Goal: Transaction & Acquisition: Purchase product/service

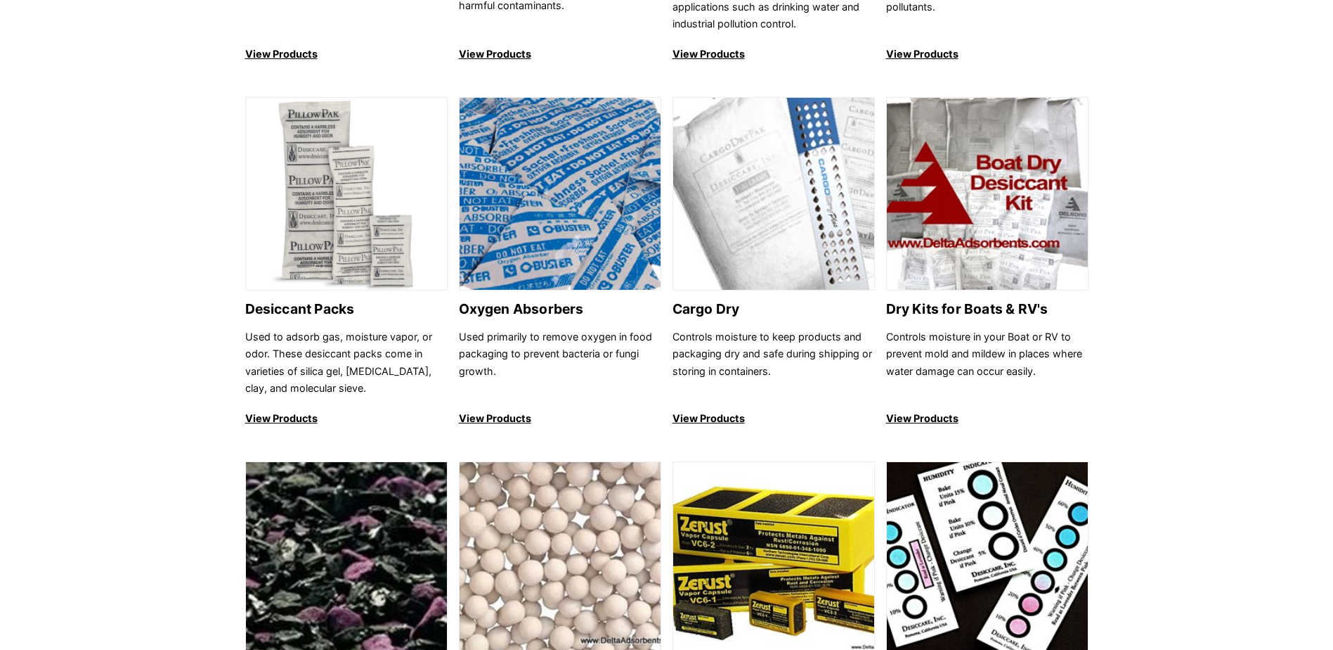
scroll to position [1054, 0]
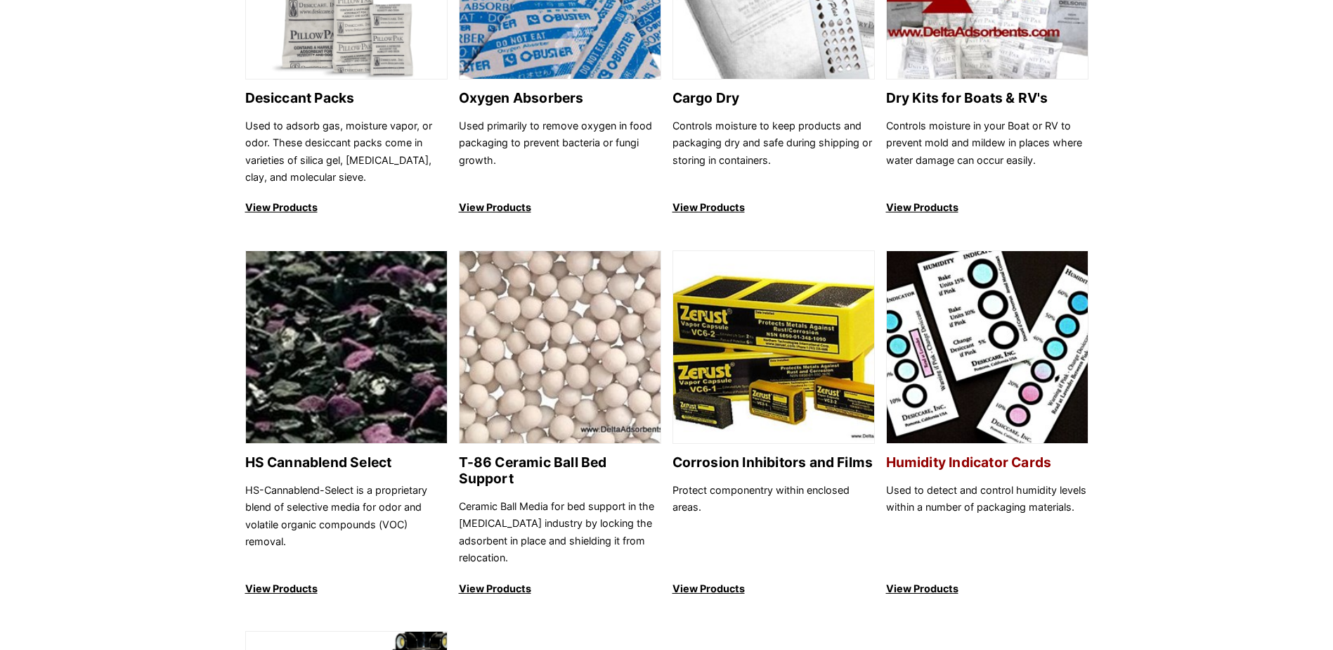
click at [957, 354] on img at bounding box center [987, 347] width 201 height 193
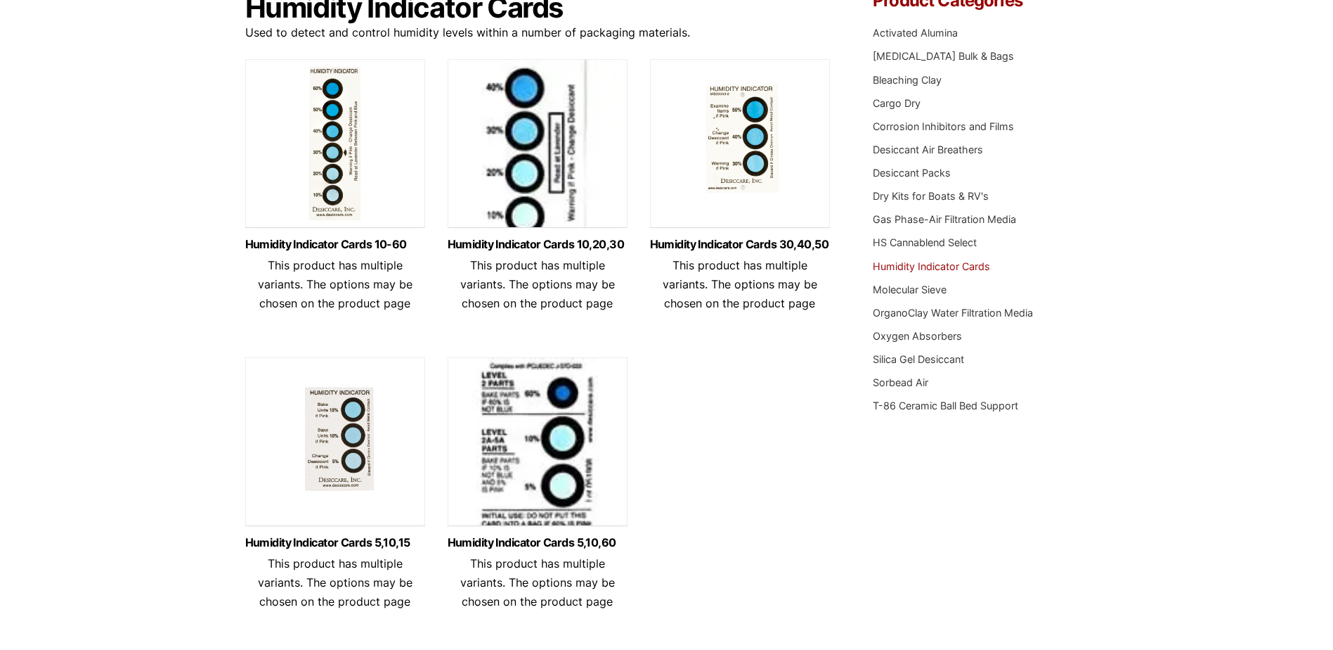
scroll to position [133, 0]
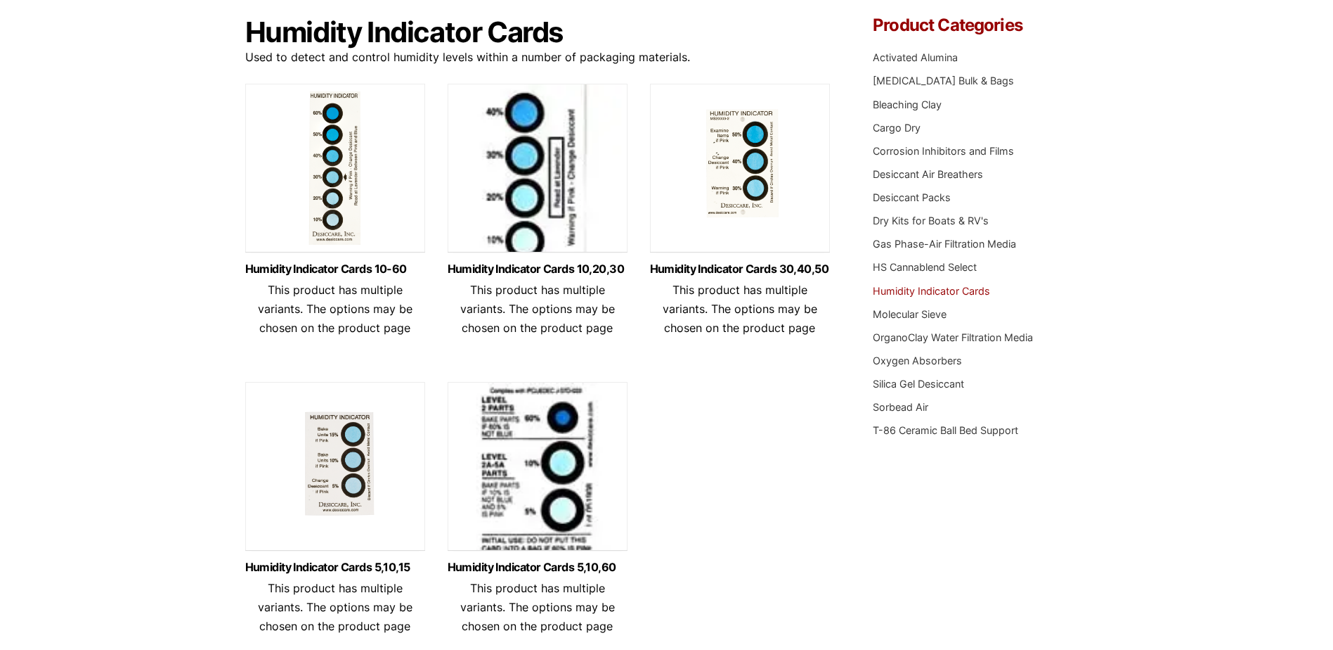
click at [751, 183] on img at bounding box center [740, 172] width 180 height 176
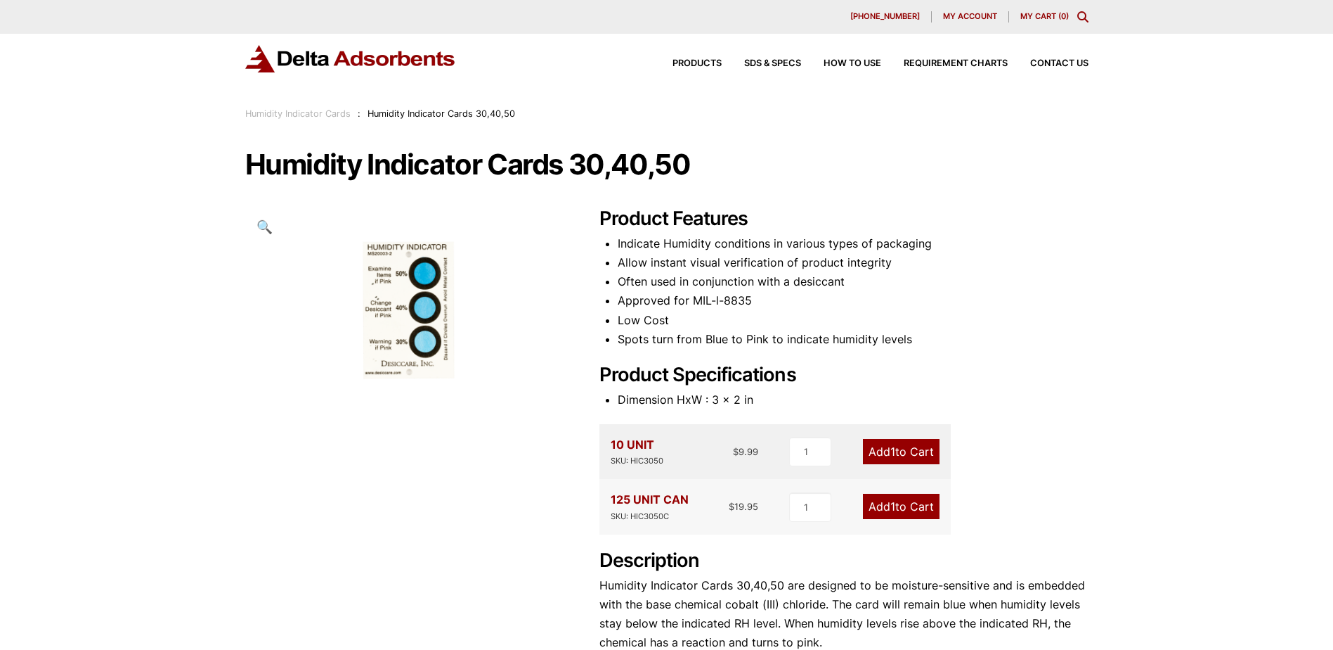
click at [829, 512] on div "125 UNIT CAN SKU: HIC3050C $ 19.95 1 Add 1 to Cart" at bounding box center [775, 506] width 351 height 55
drag, startPoint x: 813, startPoint y: 508, endPoint x: 794, endPoint y: 506, distance: 19.8
click at [794, 506] on input "1" at bounding box center [810, 507] width 42 height 30
type input "2"
click at [1014, 484] on div "Product Features Indicate Humidity conditions in various types of packaging All…" at bounding box center [844, 459] width 489 height 505
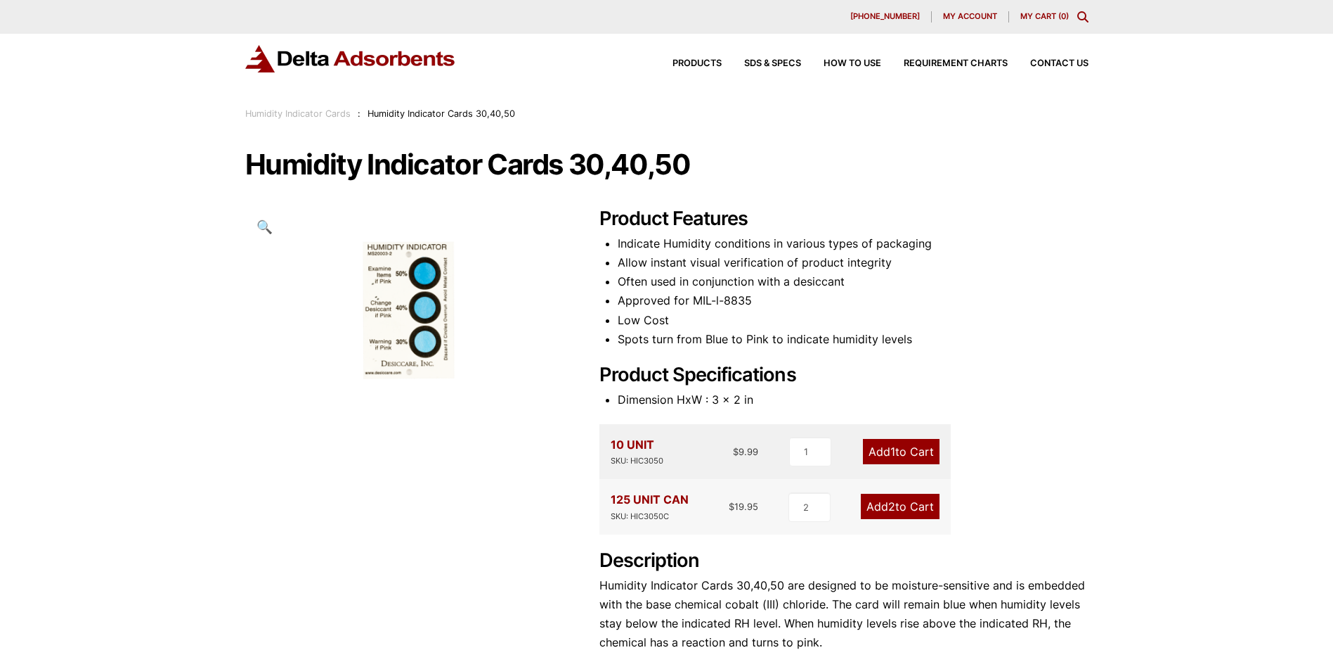
click at [904, 506] on link "Add 2 to Cart" at bounding box center [900, 505] width 79 height 25
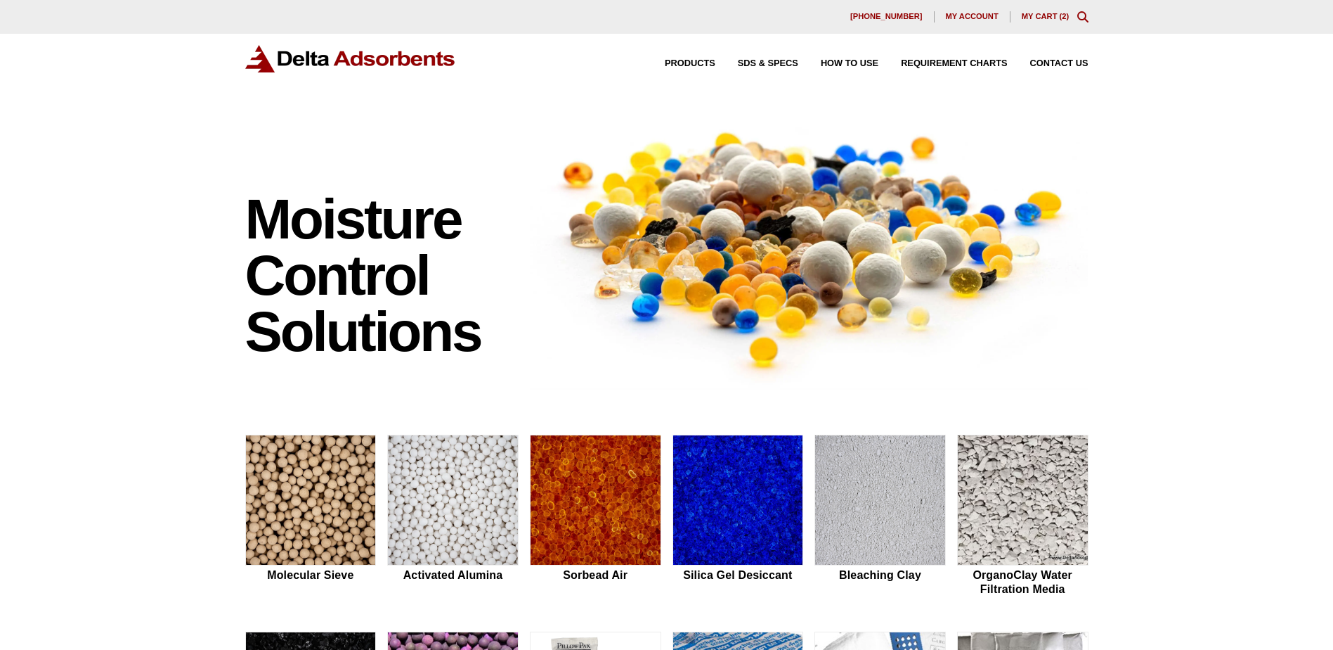
click at [1042, 13] on link "My Cart ( 2 )" at bounding box center [1046, 16] width 48 height 8
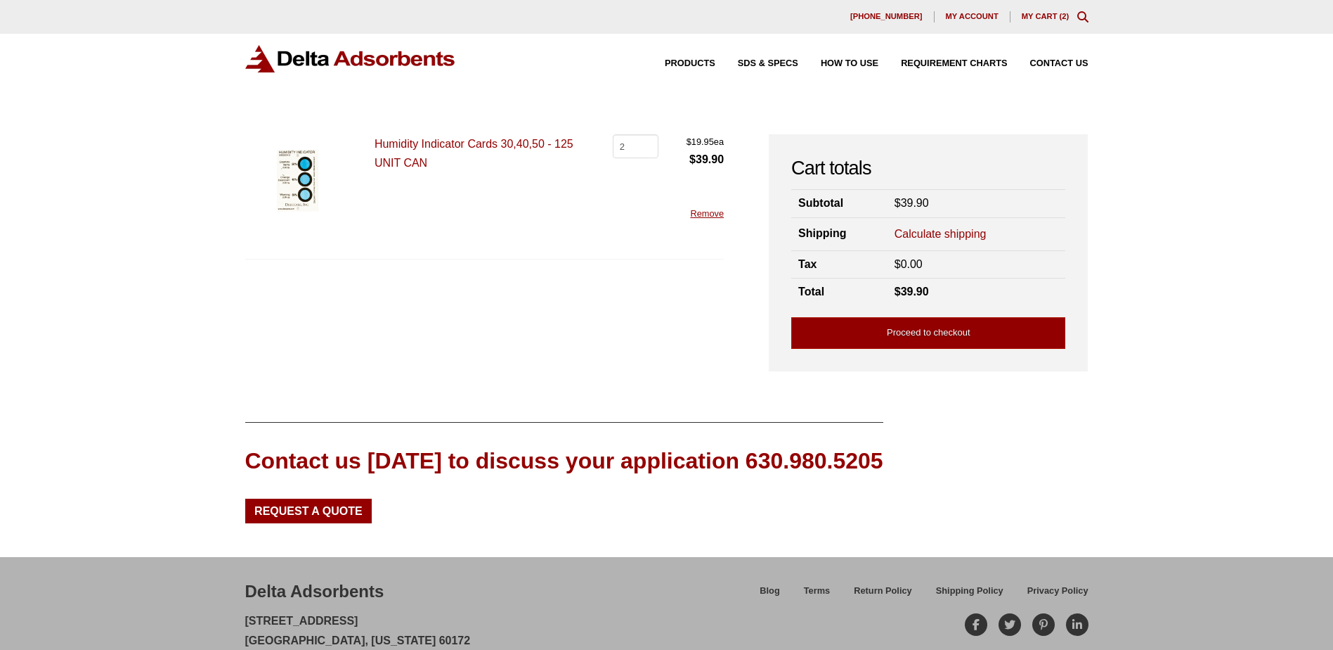
click at [980, 19] on span "My account" at bounding box center [972, 17] width 53 height 8
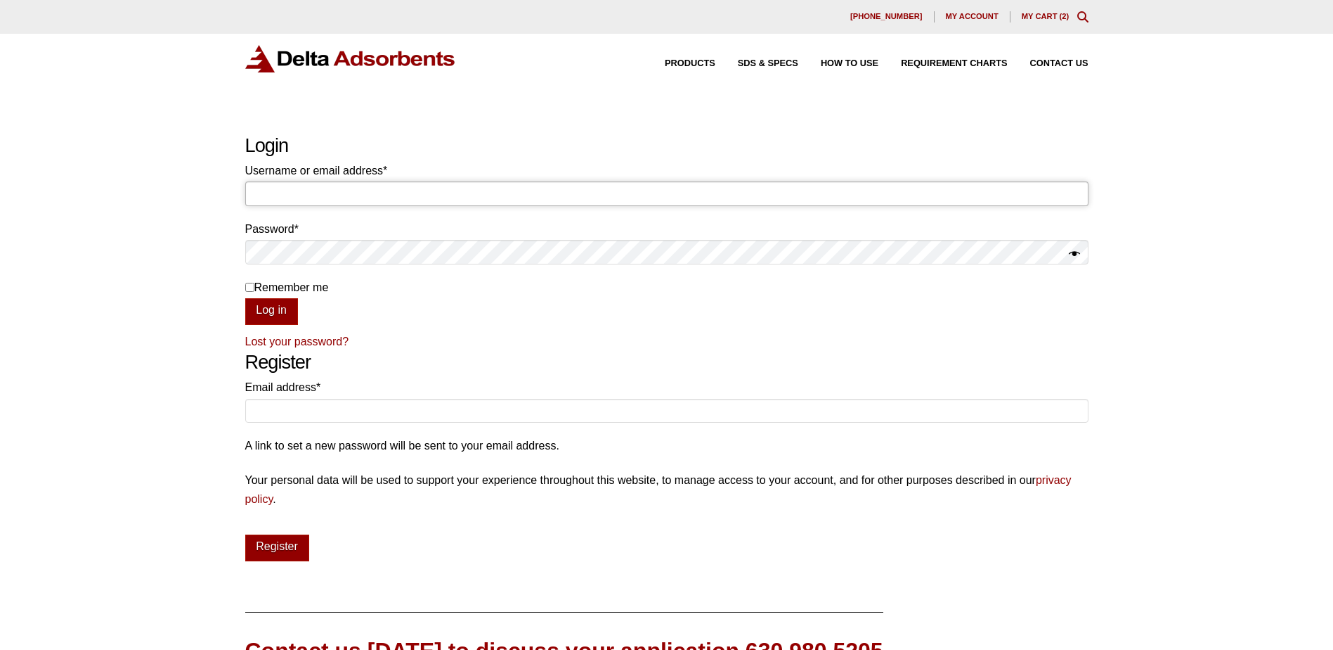
click at [329, 201] on input "Username or email address * Required" at bounding box center [667, 193] width 844 height 24
type input "[EMAIL_ADDRESS][DOMAIN_NAME]"
click at [304, 420] on input "Email address * Required" at bounding box center [667, 411] width 844 height 24
type input "[EMAIL_ADDRESS][DOMAIN_NAME]"
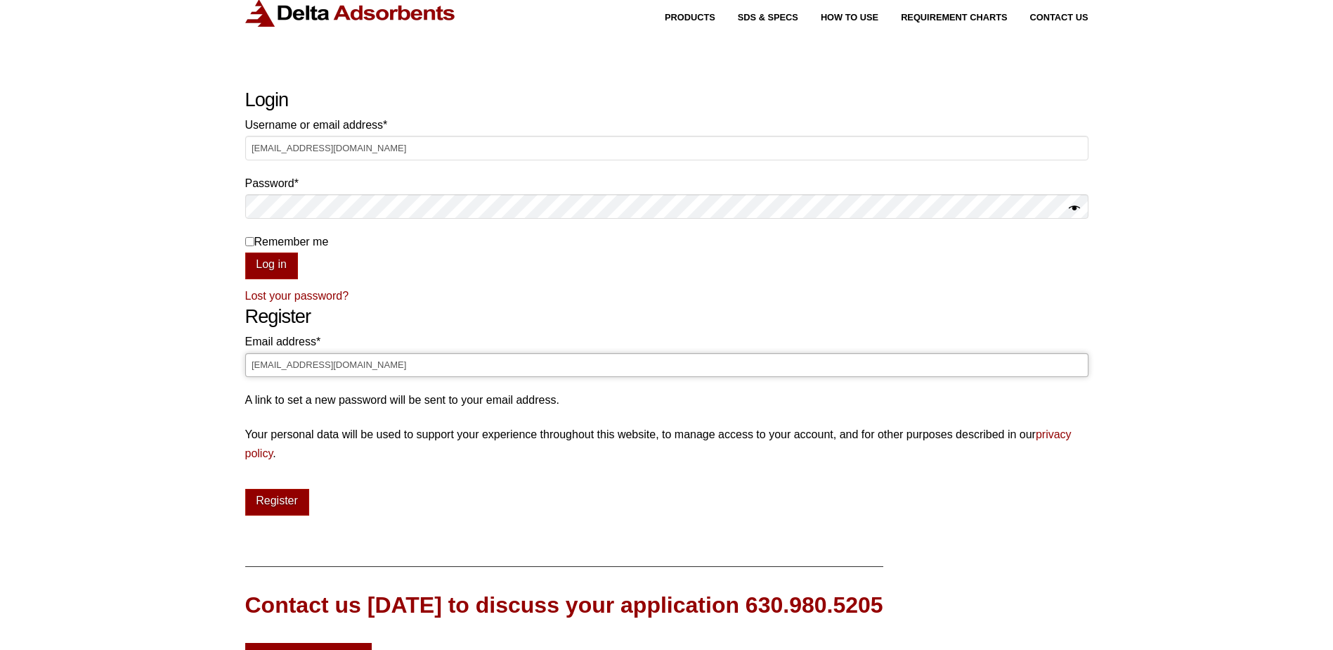
scroll to position [70, 0]
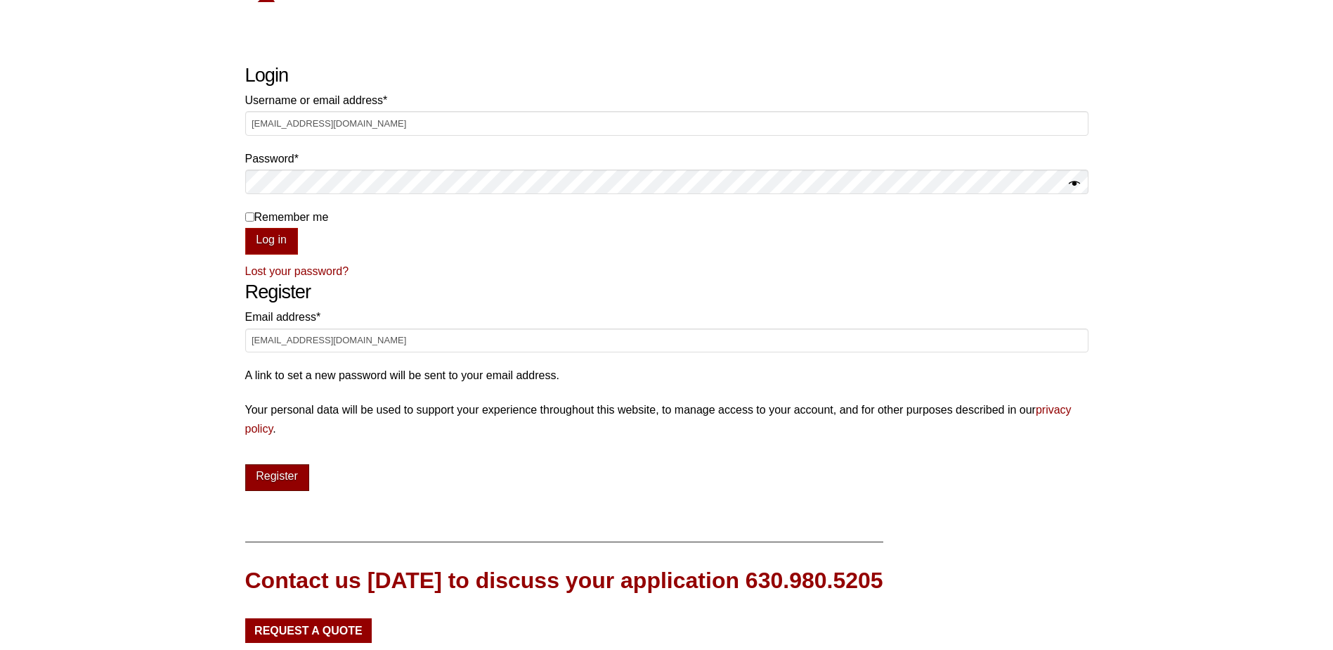
click at [264, 469] on button "Register" at bounding box center [277, 477] width 64 height 27
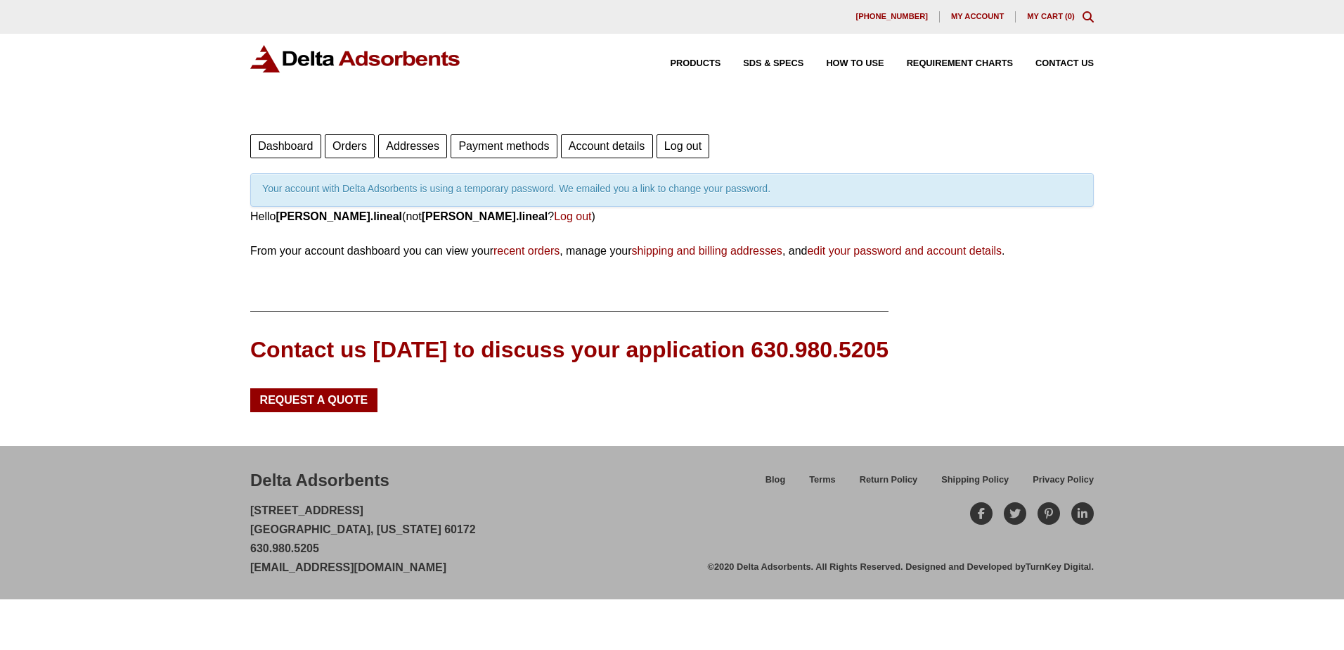
click at [986, 13] on span "My account" at bounding box center [977, 17] width 53 height 8
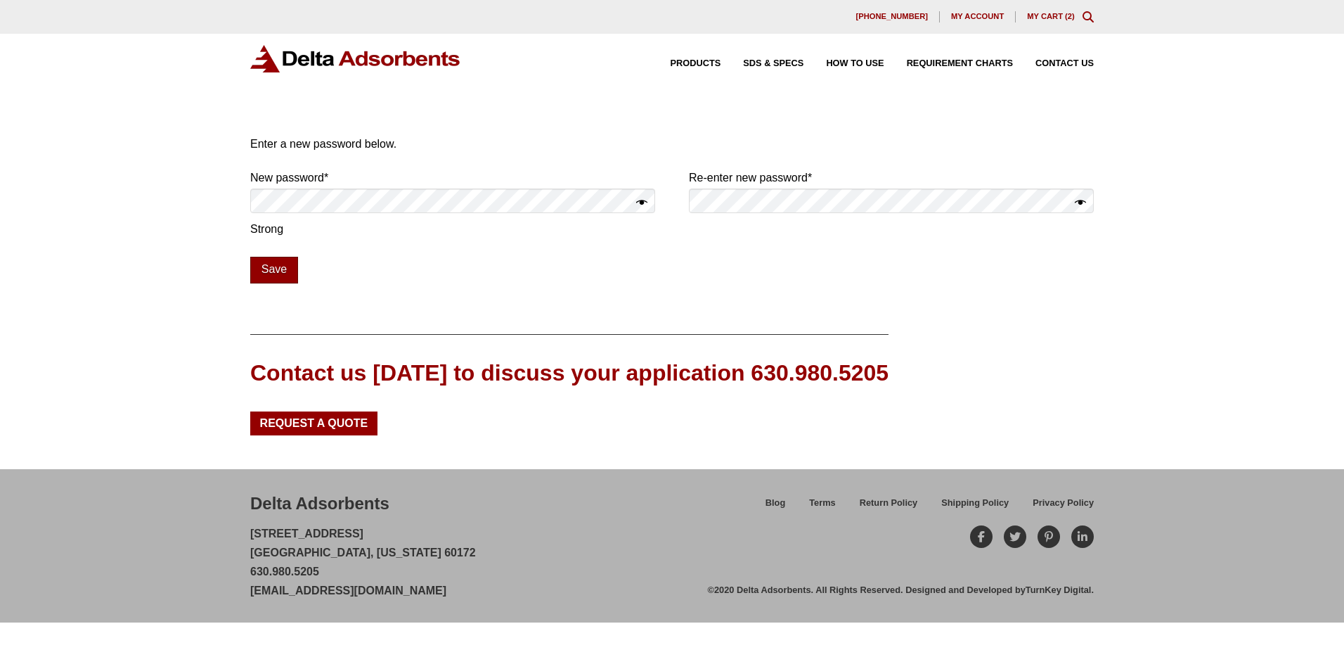
click at [273, 271] on button "Save" at bounding box center [274, 270] width 48 height 27
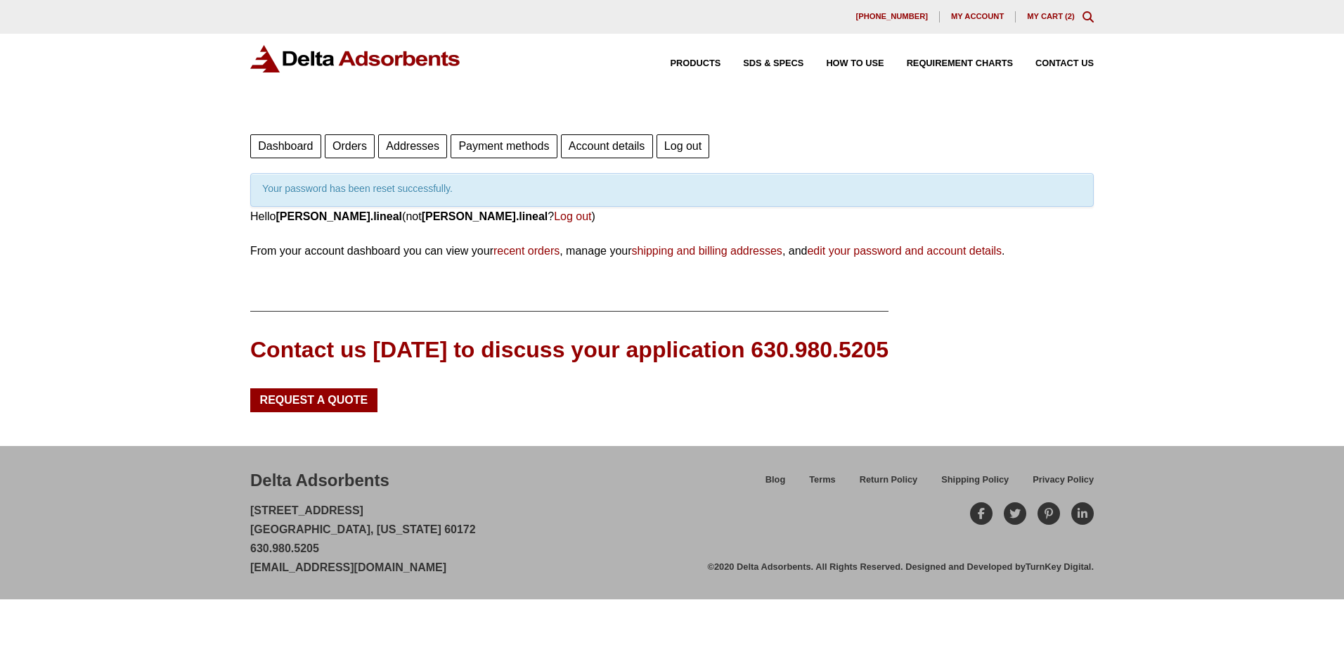
click at [981, 18] on span "My account" at bounding box center [977, 17] width 53 height 8
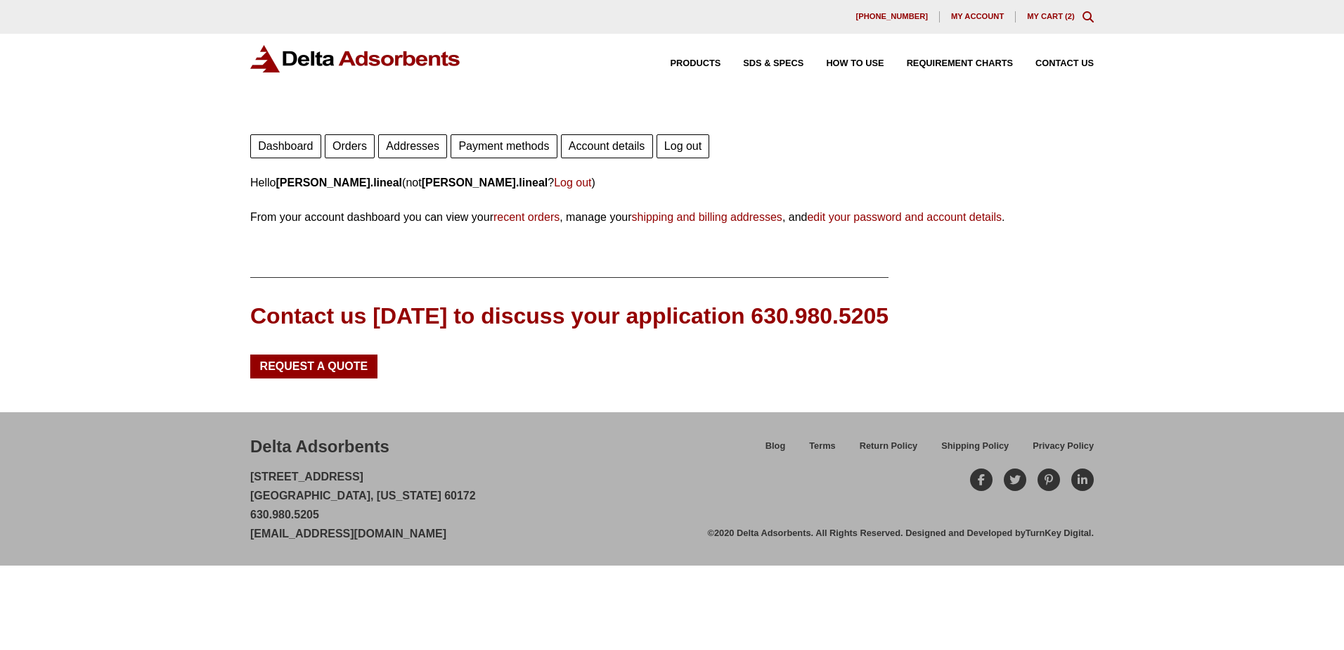
click at [1054, 12] on link "My Cart ( 2 )" at bounding box center [1051, 16] width 48 height 8
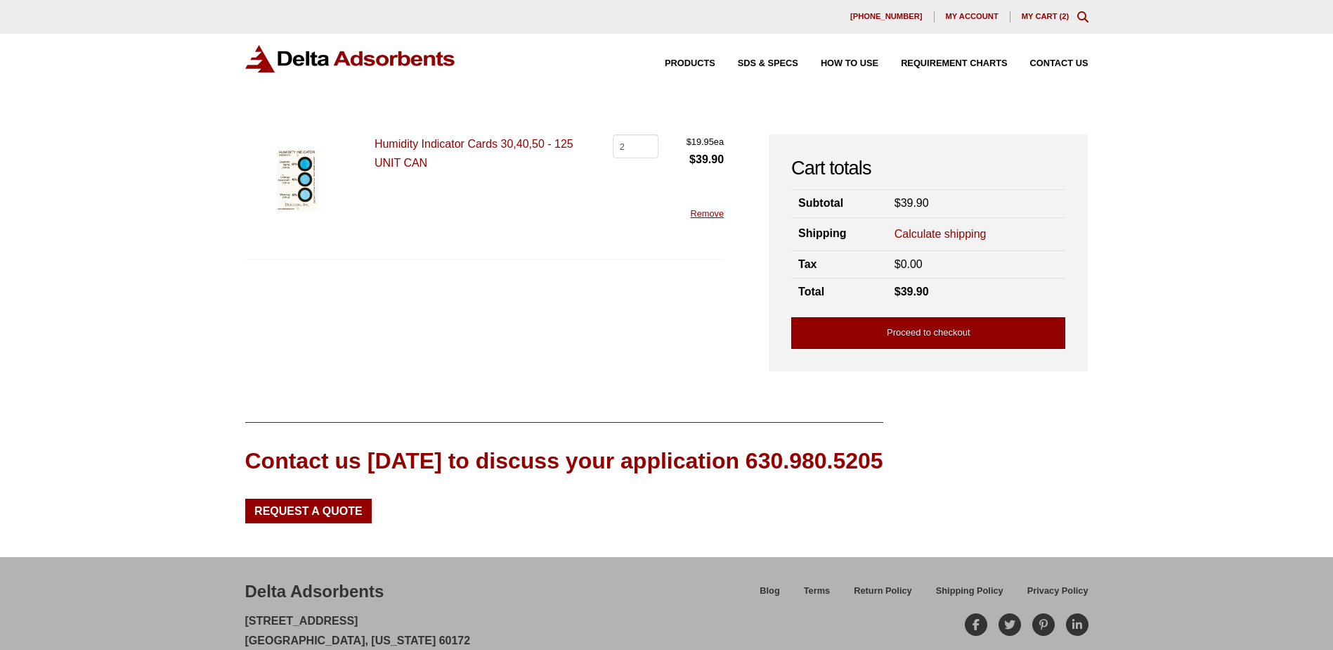
click at [924, 333] on link "Proceed to checkout" at bounding box center [929, 333] width 274 height 32
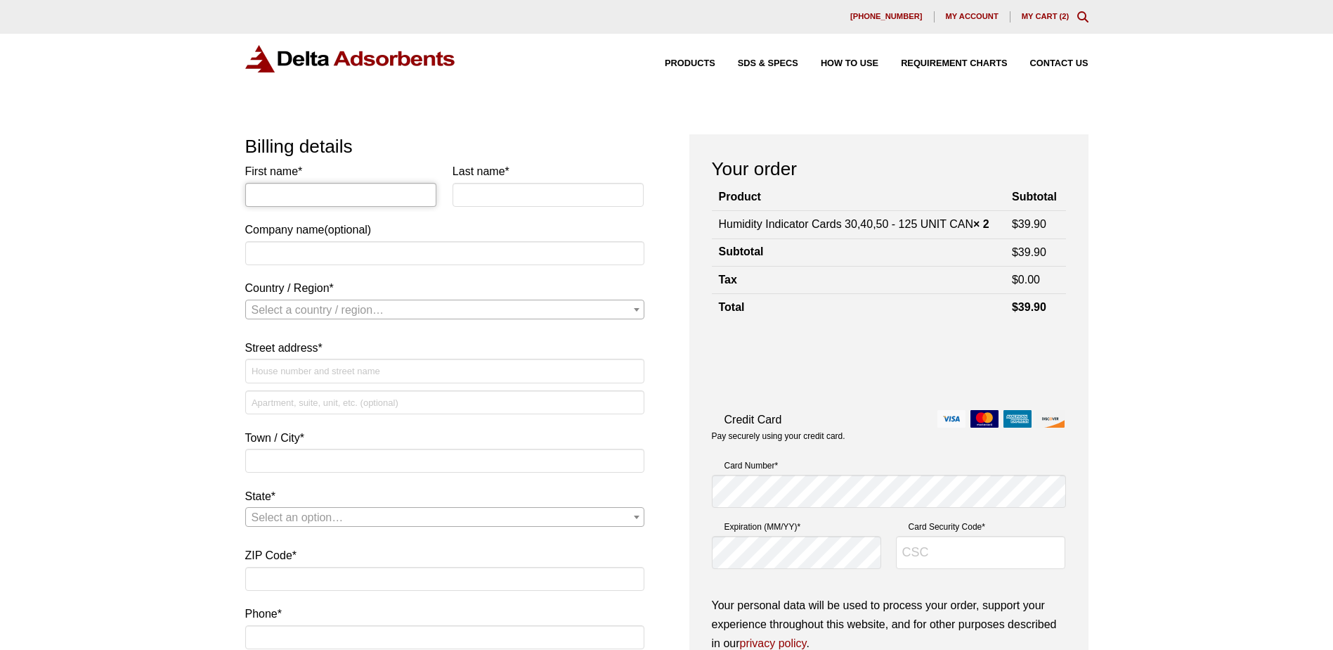
click at [359, 193] on input "First name *" at bounding box center [341, 195] width 192 height 24
type input "[PERSON_NAME]"
type input "Lineal"
type input "BAE Systems Inc"
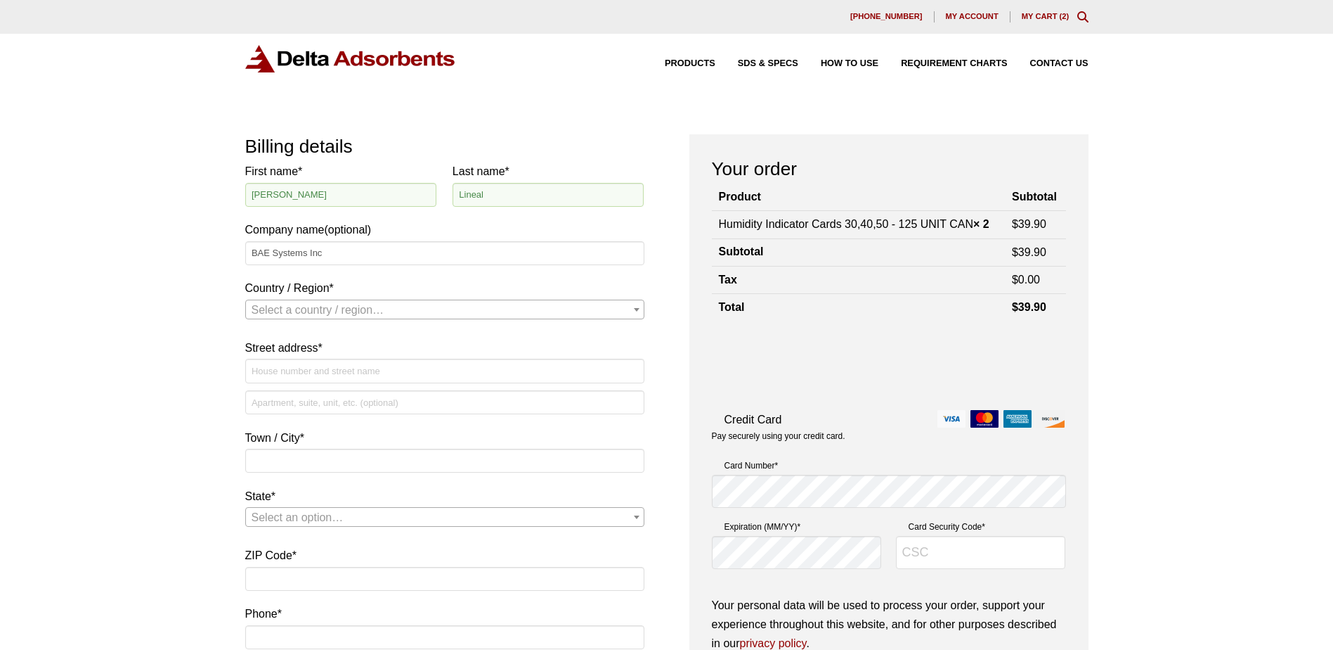
click at [318, 314] on span "Select a country / region…" at bounding box center [318, 310] width 133 height 12
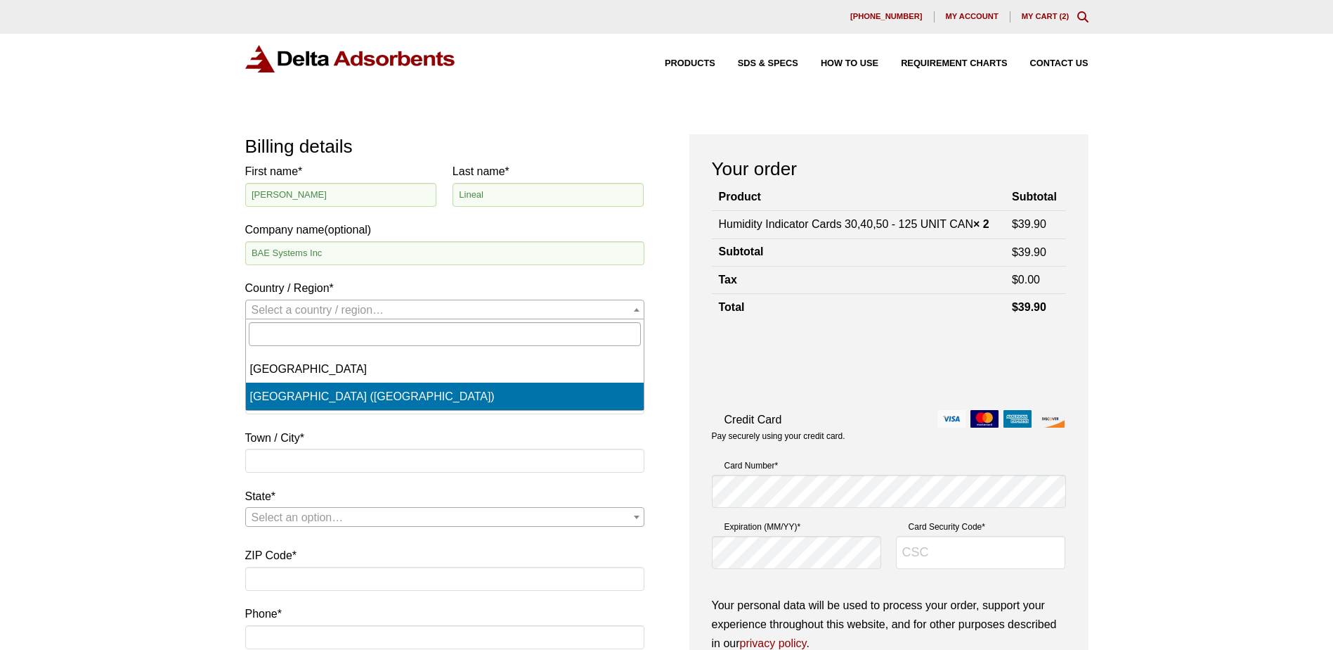
select select "US"
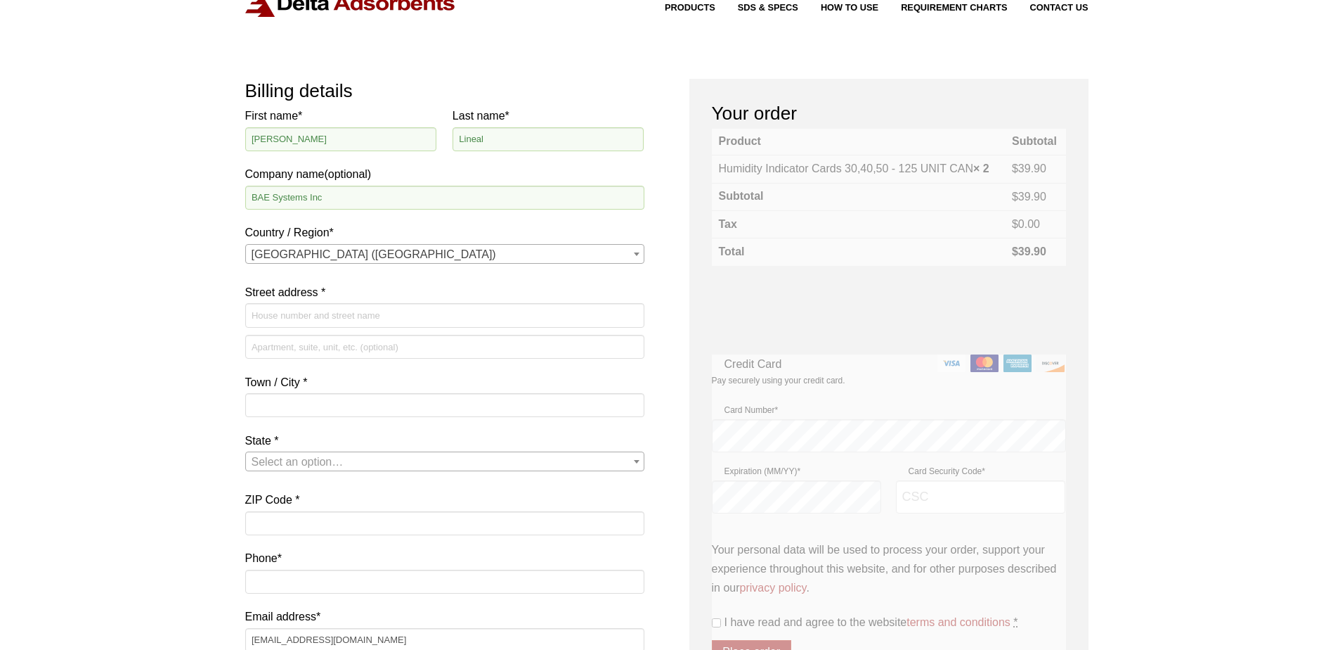
scroll to position [70, 0]
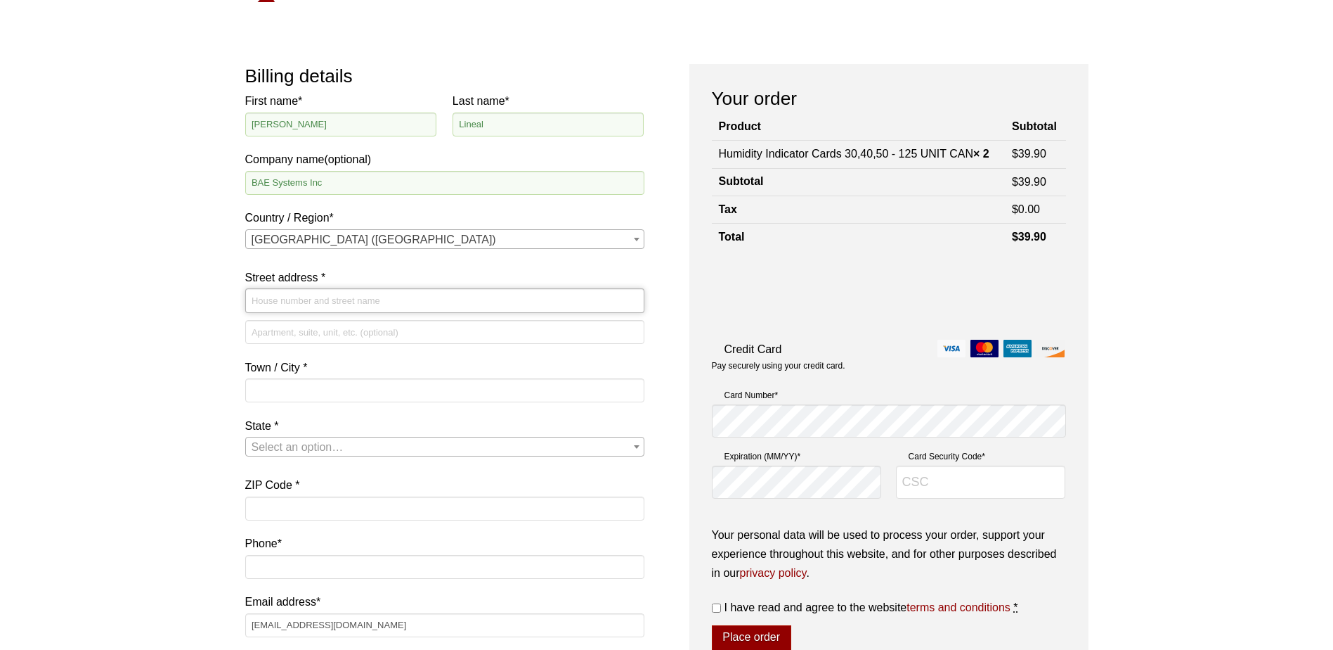
click at [317, 294] on input "Street address *" at bounding box center [444, 300] width 399 height 24
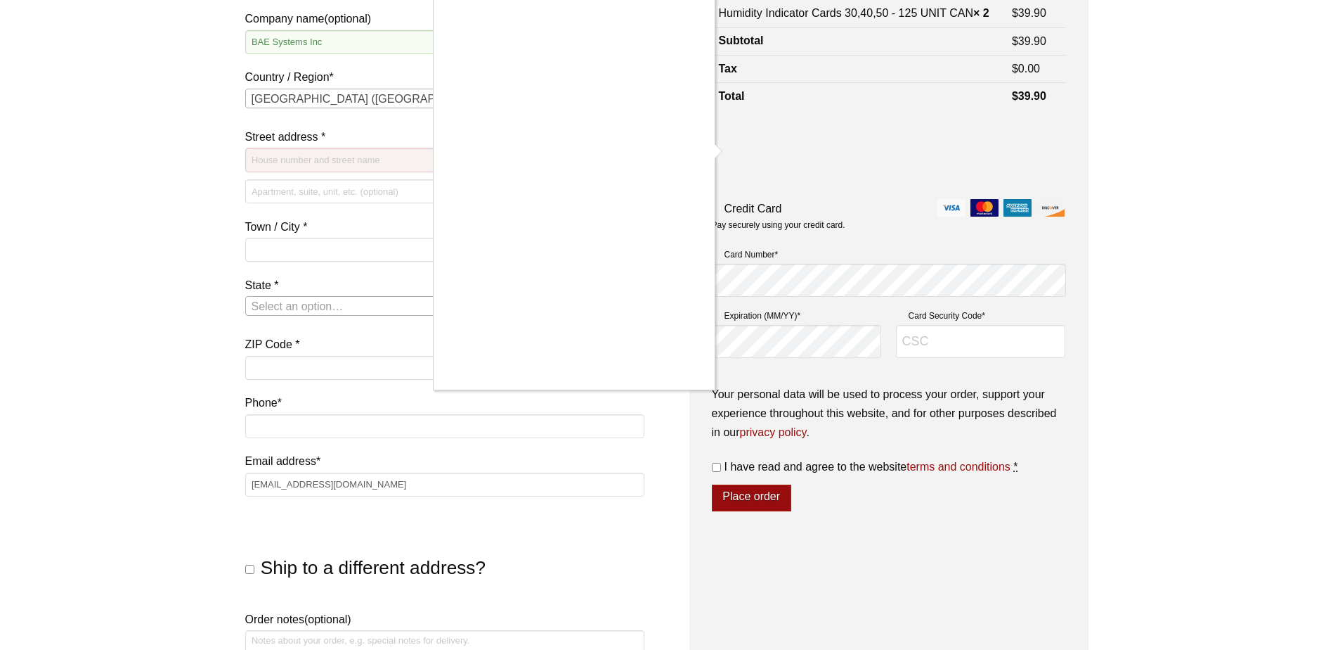
scroll to position [141, 0]
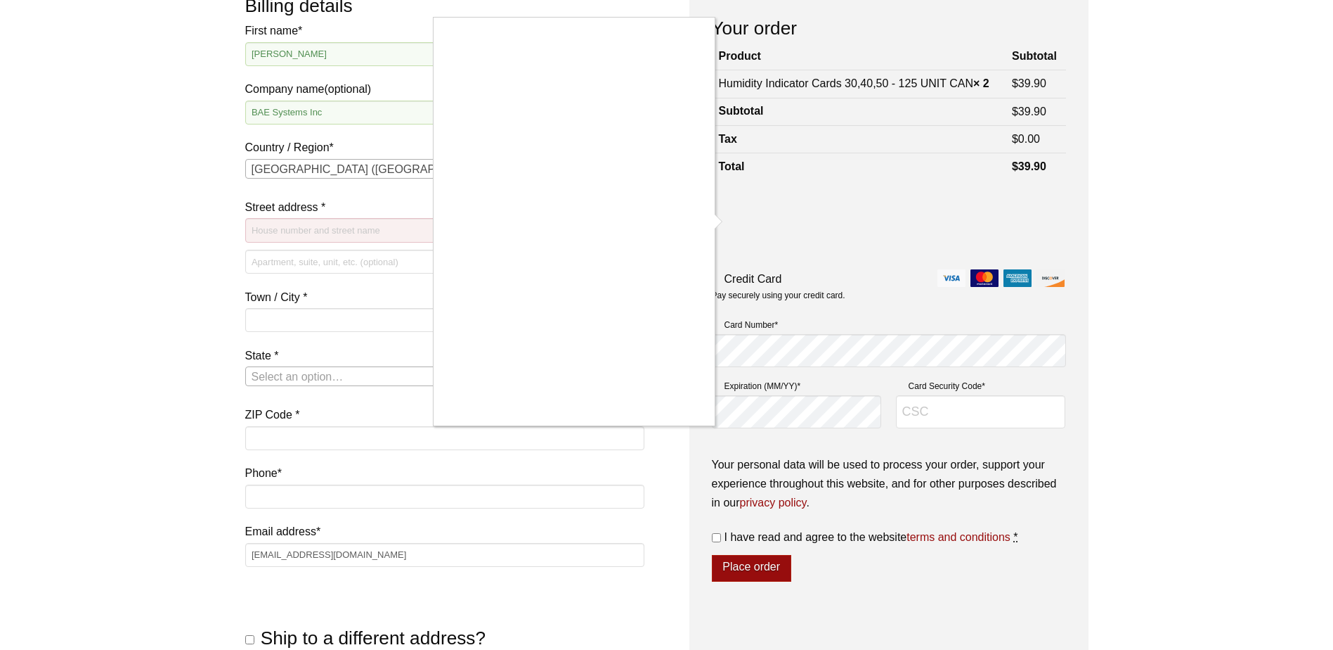
click at [427, 275] on div at bounding box center [666, 325] width 1333 height 650
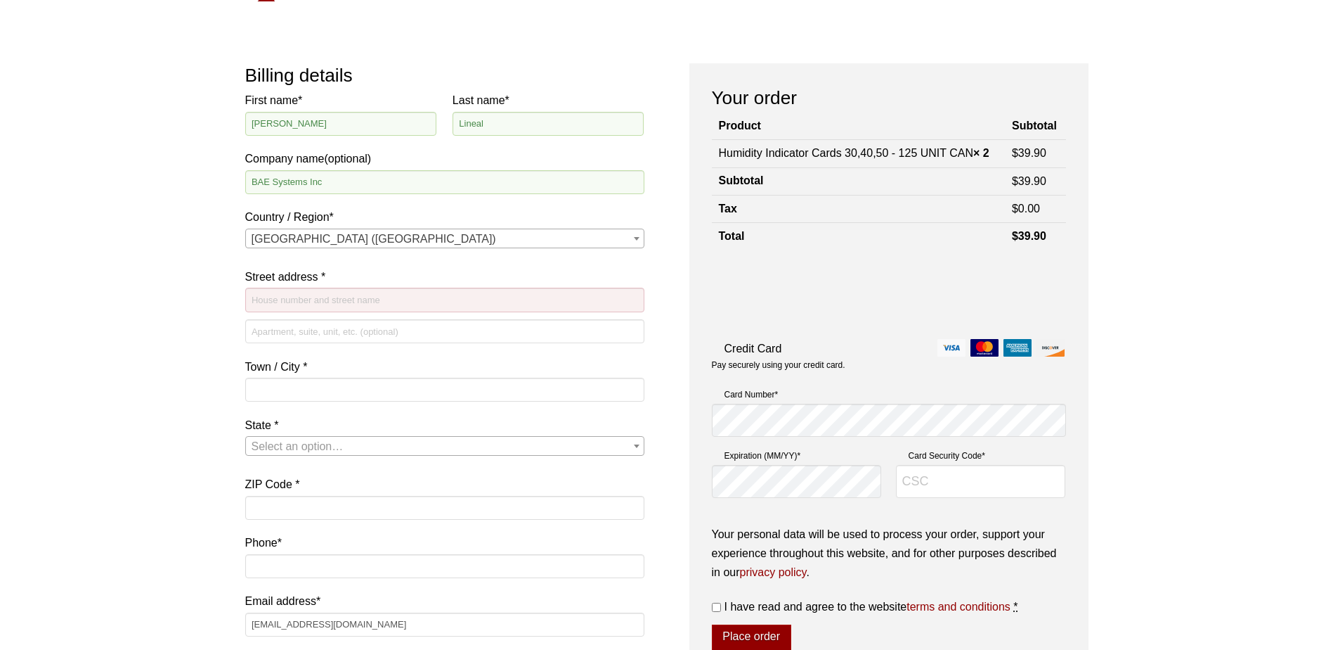
scroll to position [70, 0]
click at [340, 296] on input "Street address *" at bounding box center [444, 300] width 399 height 24
click at [286, 293] on input "1600" at bounding box center [444, 300] width 399 height 24
type input "1600 Commerce Street"
click at [387, 394] on input "Town / City *" at bounding box center [444, 390] width 399 height 24
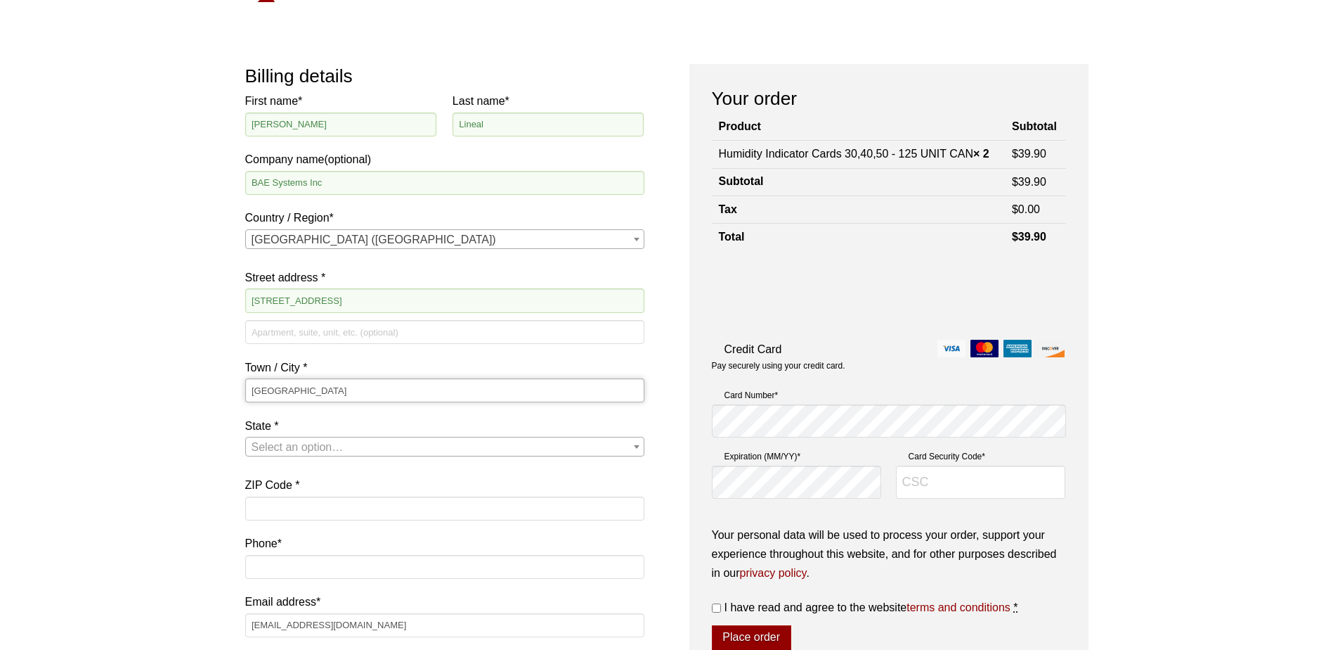
type input "Boulder"
click at [357, 444] on span "Select an option…" at bounding box center [445, 447] width 398 height 20
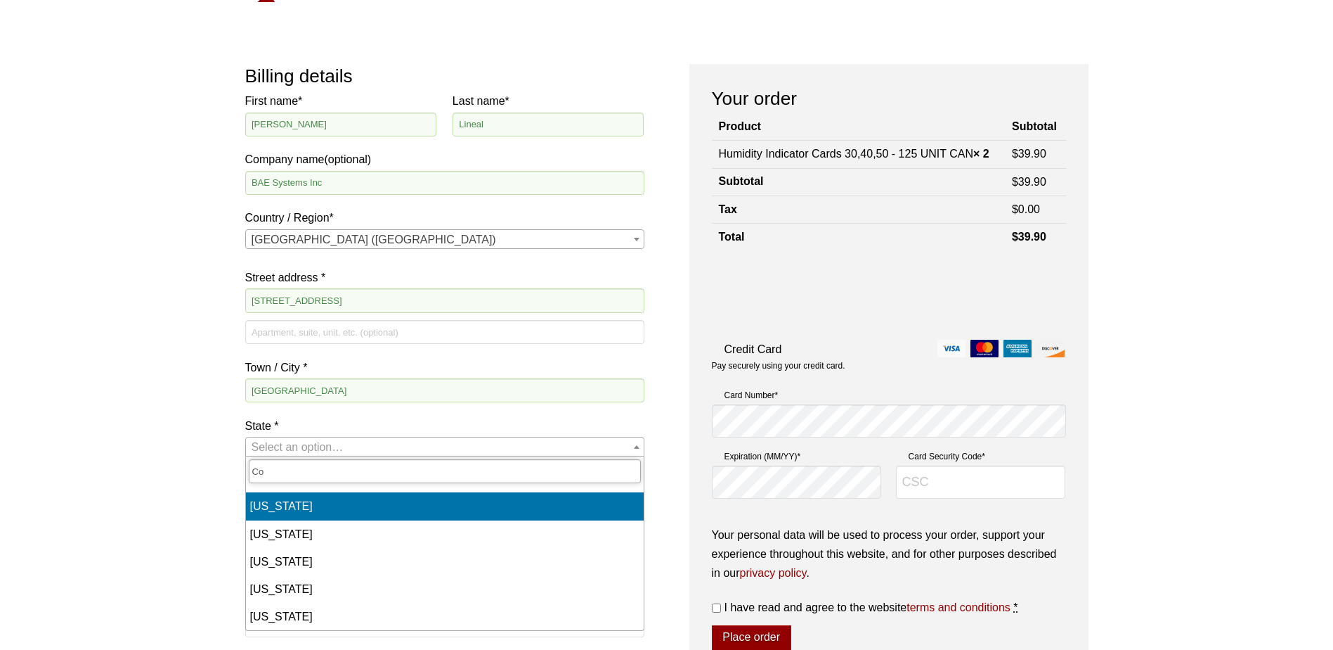
type input "Co"
select select "CO"
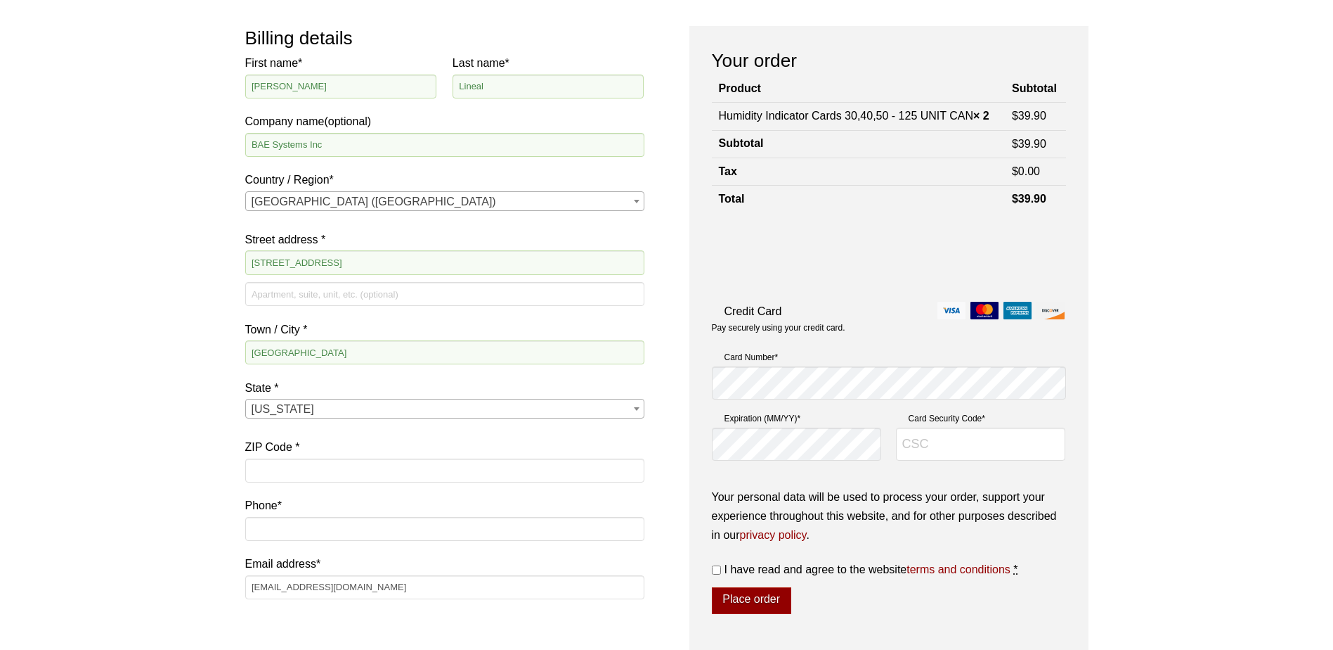
scroll to position [141, 0]
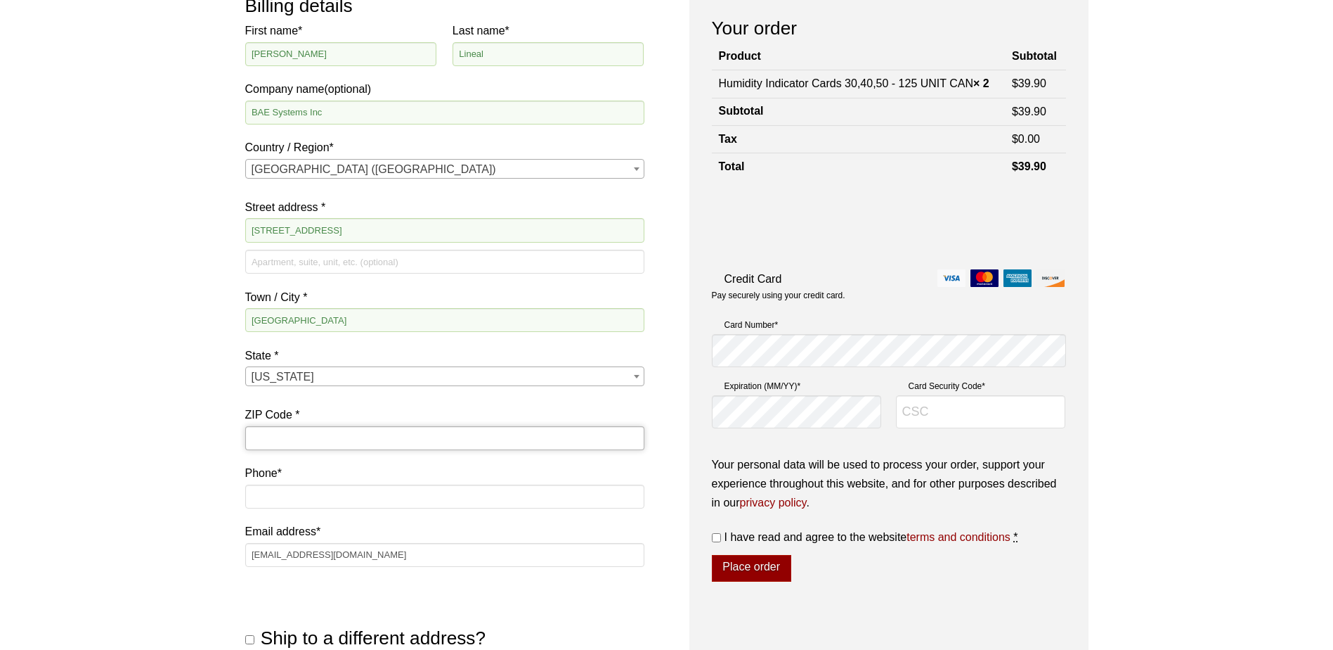
click at [310, 435] on input "ZIP Code *" at bounding box center [444, 438] width 399 height 24
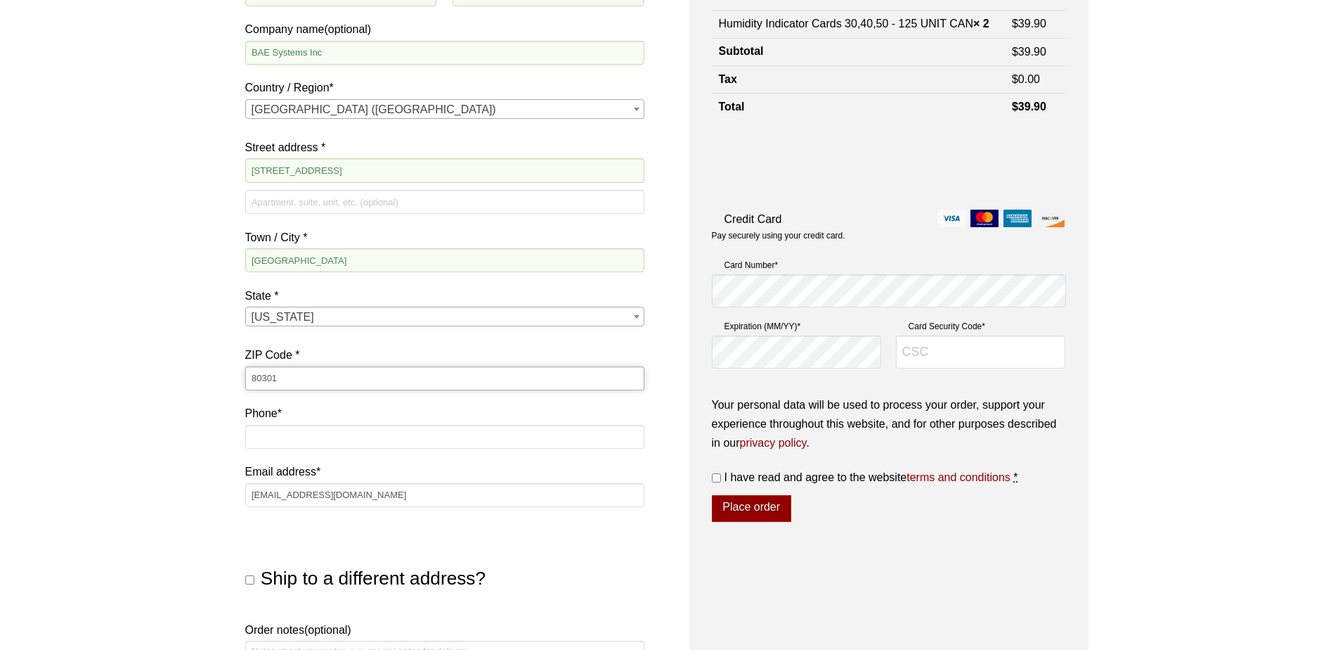
scroll to position [281, 0]
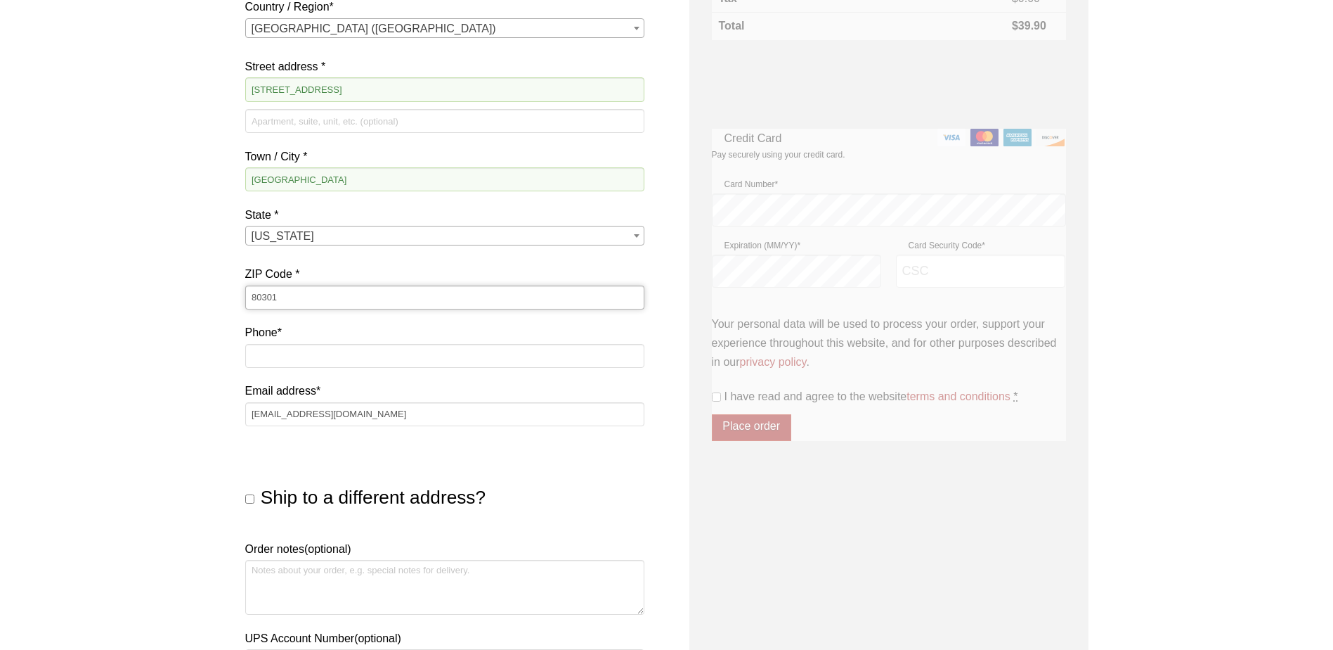
type input "80301"
click at [326, 370] on p "Phone *" at bounding box center [444, 348] width 399 height 51
click at [327, 361] on input "Phone *" at bounding box center [444, 356] width 399 height 24
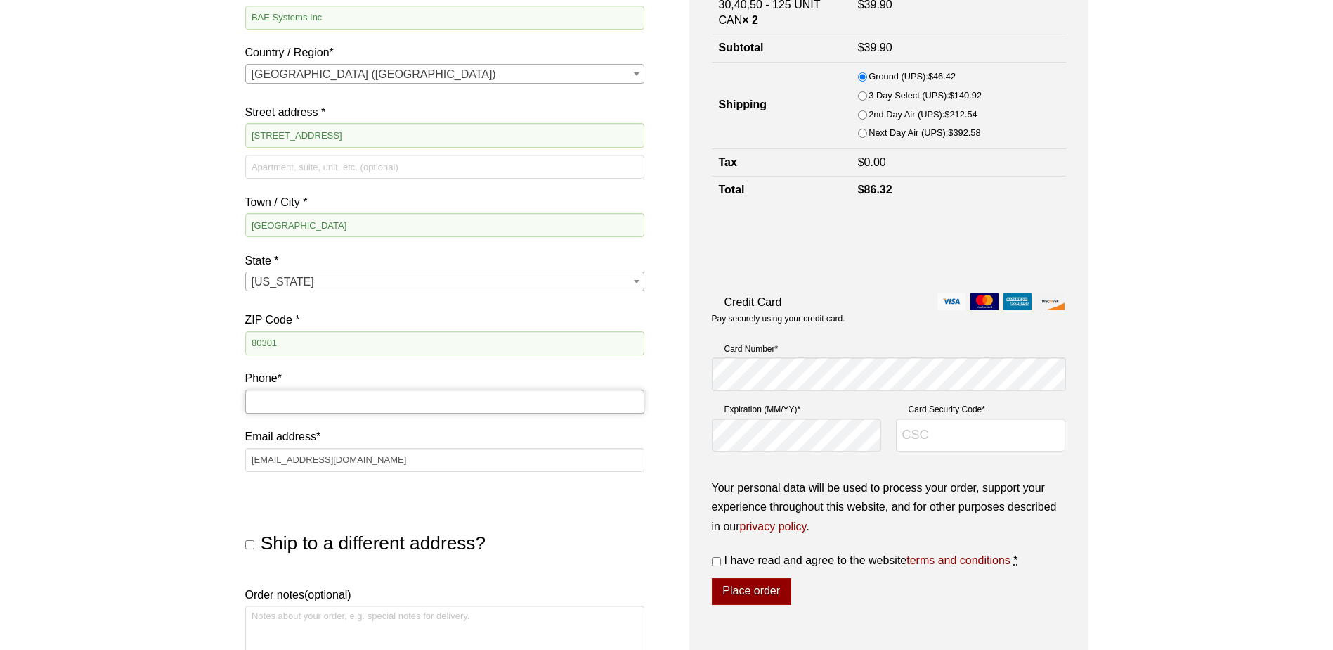
scroll to position [211, 0]
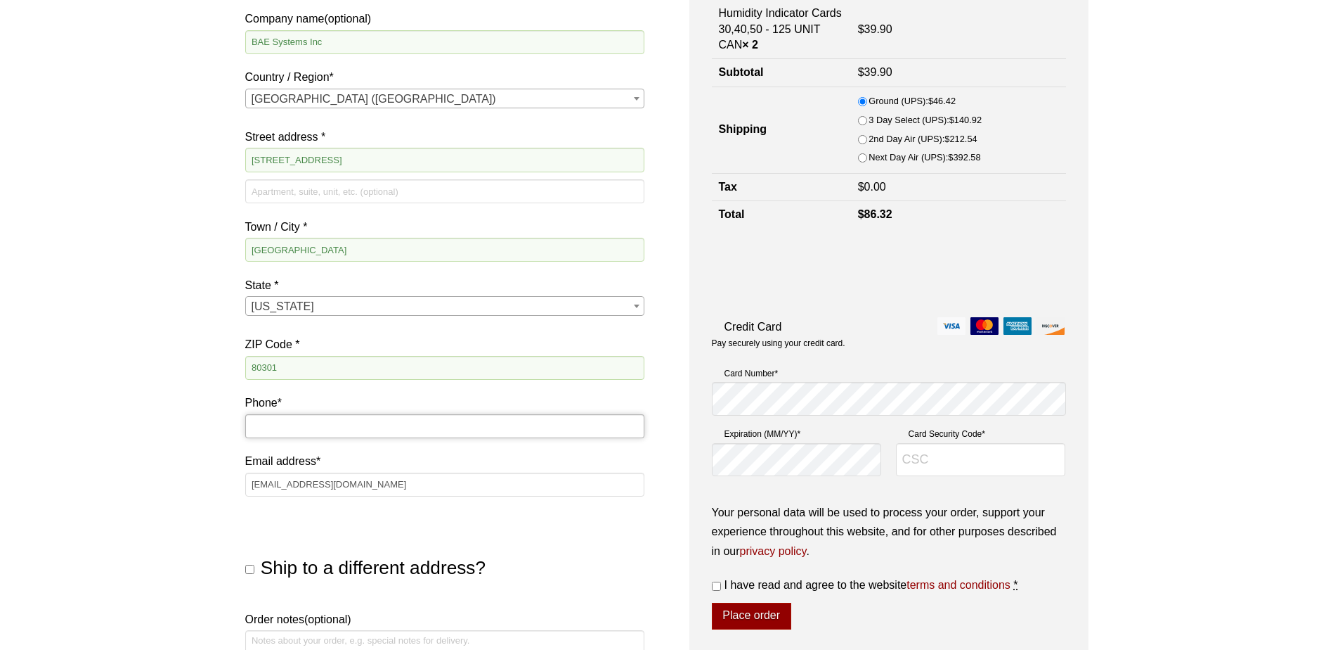
click at [408, 421] on input "Phone *" at bounding box center [444, 426] width 399 height 24
type input "303-939-7831"
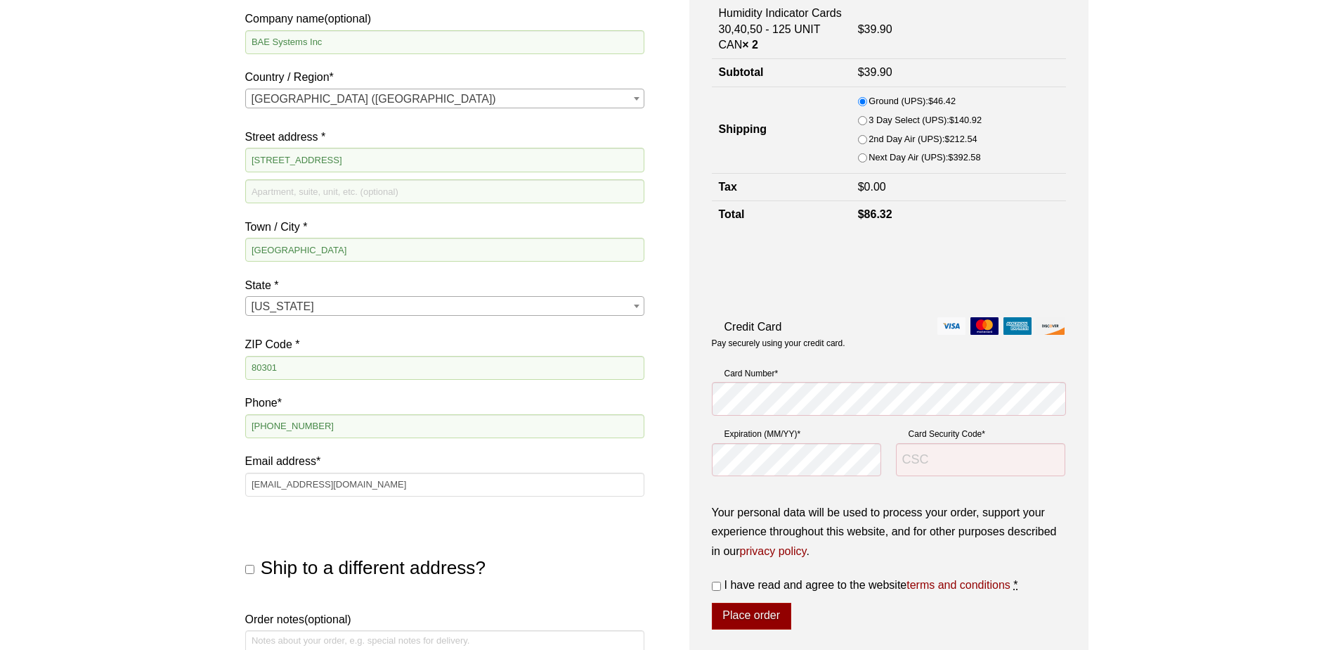
click at [486, 398] on label "Phone *" at bounding box center [444, 402] width 399 height 19
click at [486, 414] on input "303-939-7831" at bounding box center [444, 426] width 399 height 24
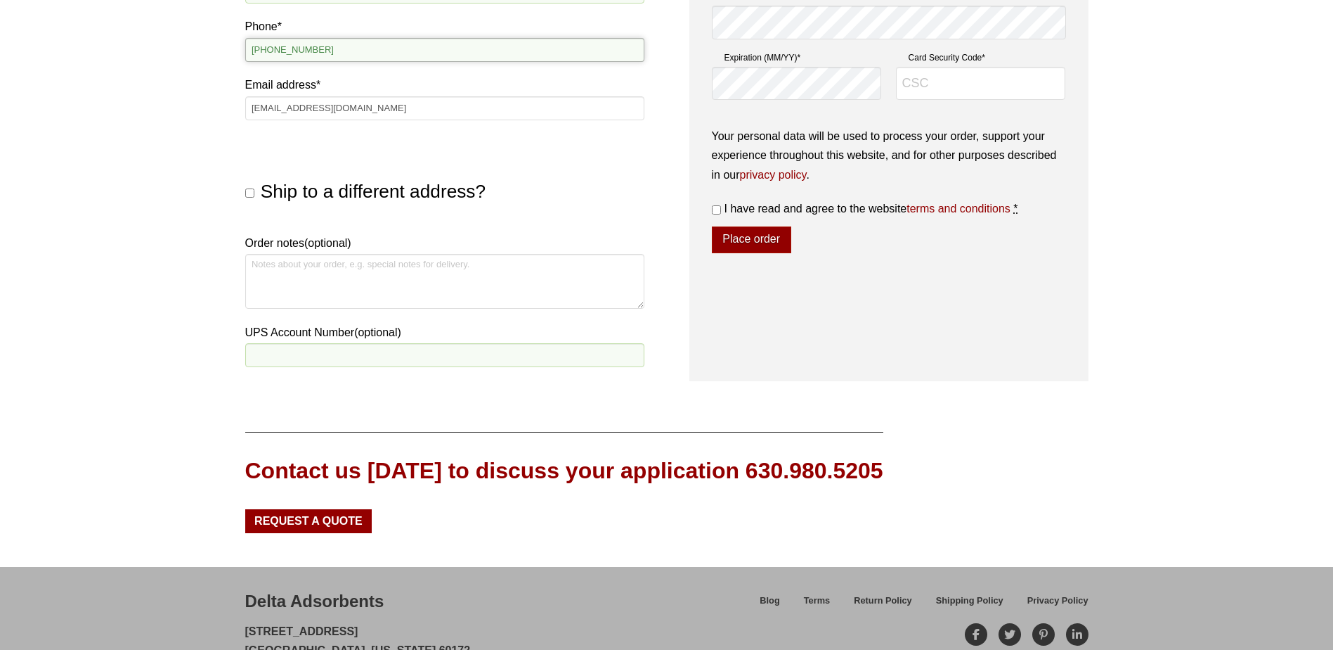
scroll to position [517, 0]
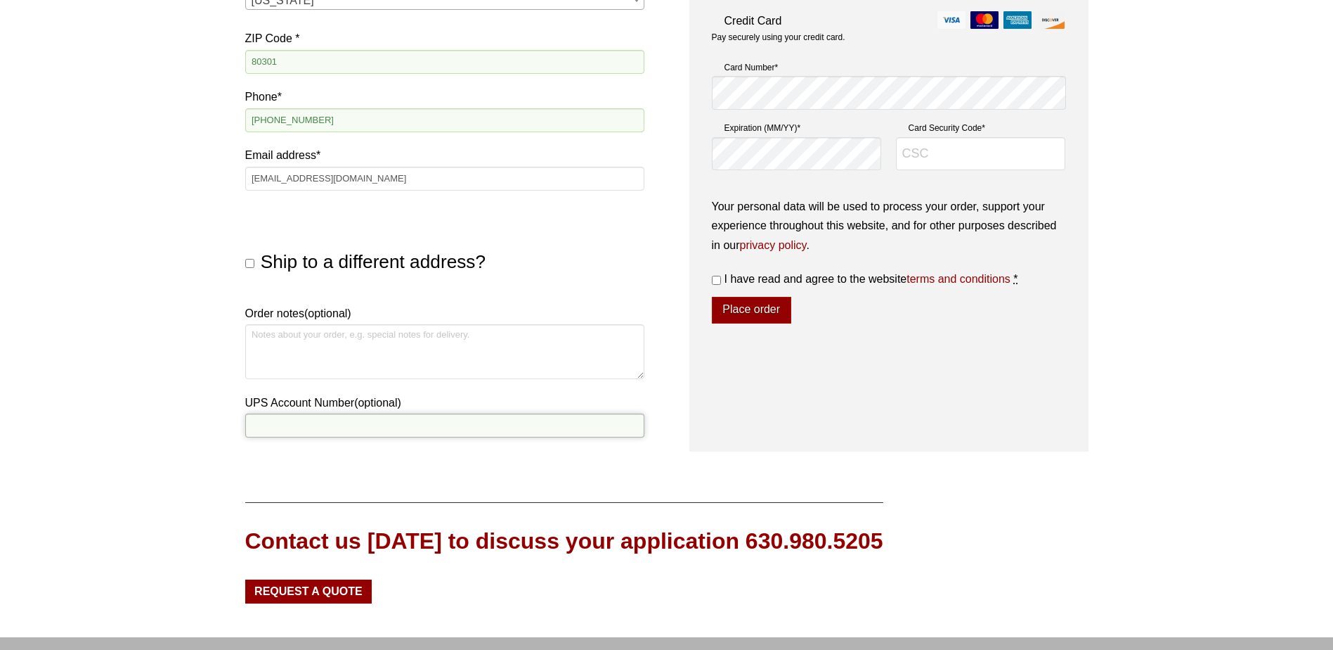
click at [383, 427] on input "UPS Account Number (optional)" at bounding box center [444, 425] width 399 height 24
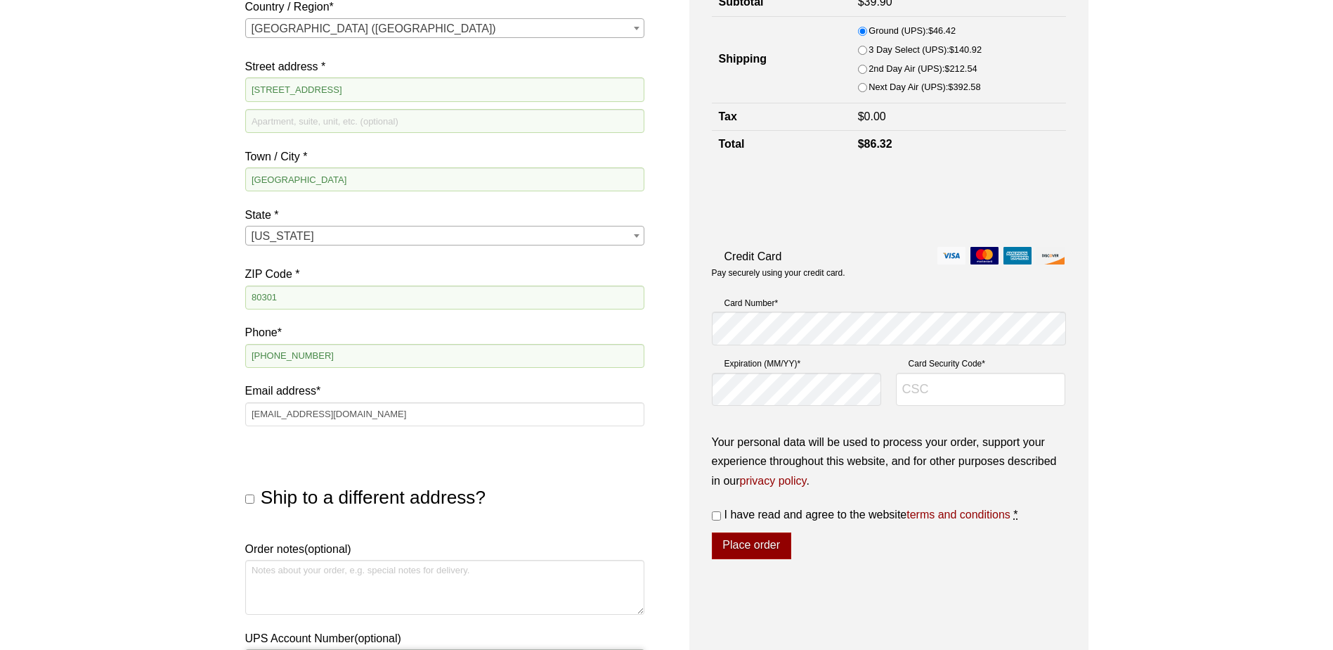
scroll to position [562, 0]
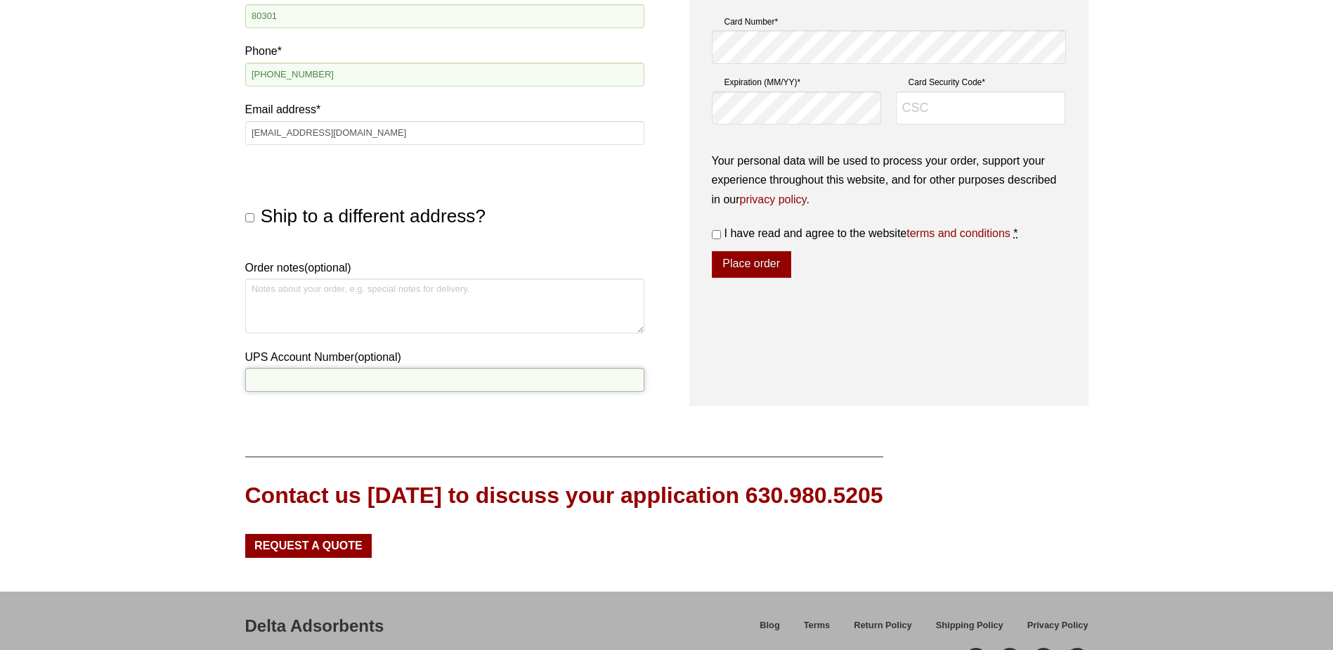
click at [314, 390] on input "UPS Account Number (optional)" at bounding box center [444, 380] width 399 height 24
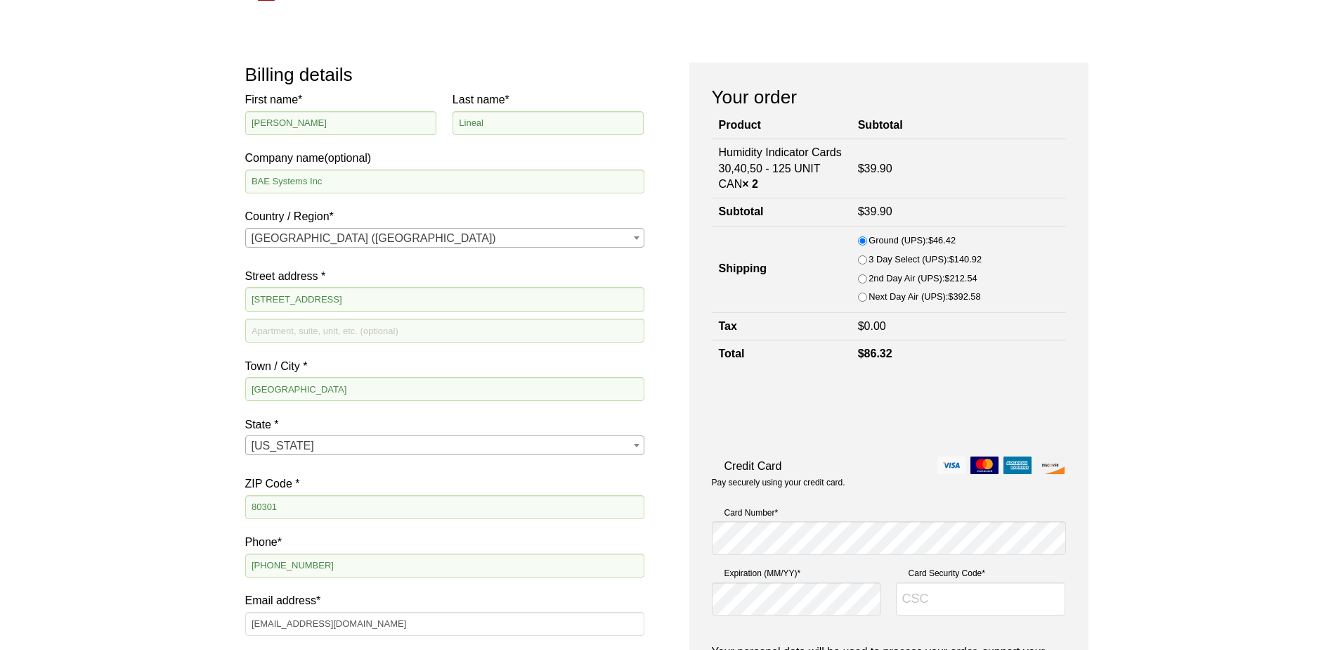
scroll to position [70, 0]
type input "800349"
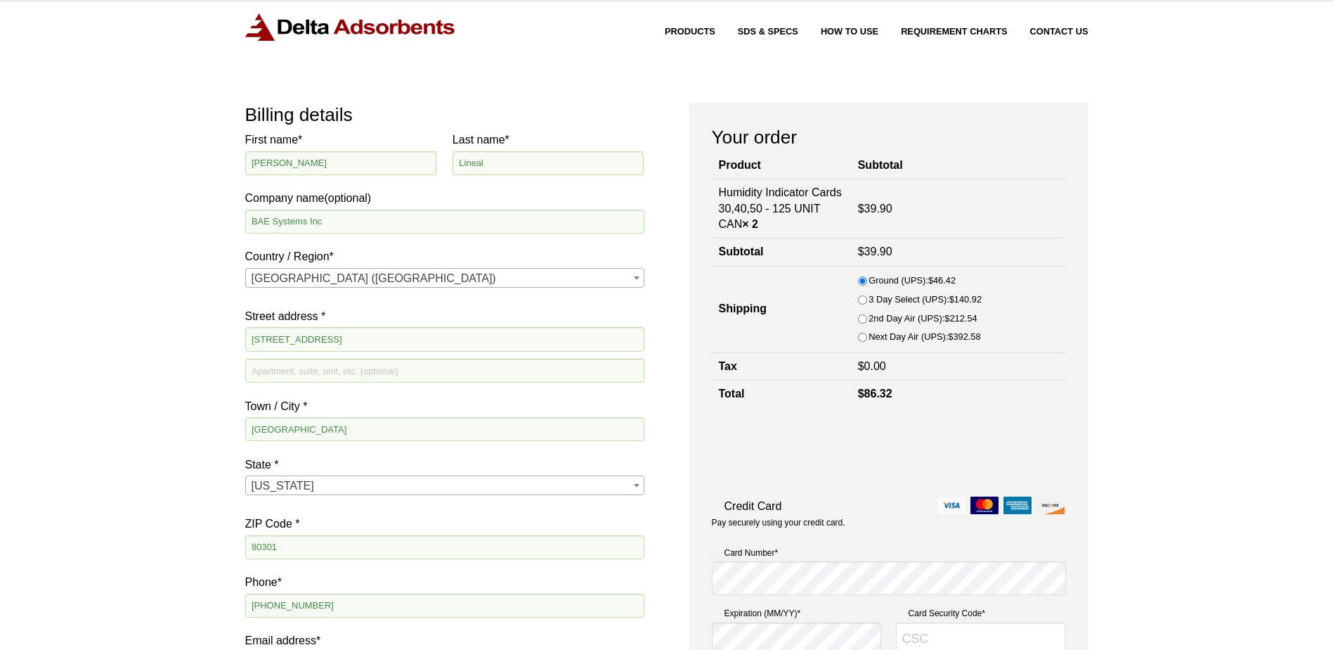
scroll to position [0, 0]
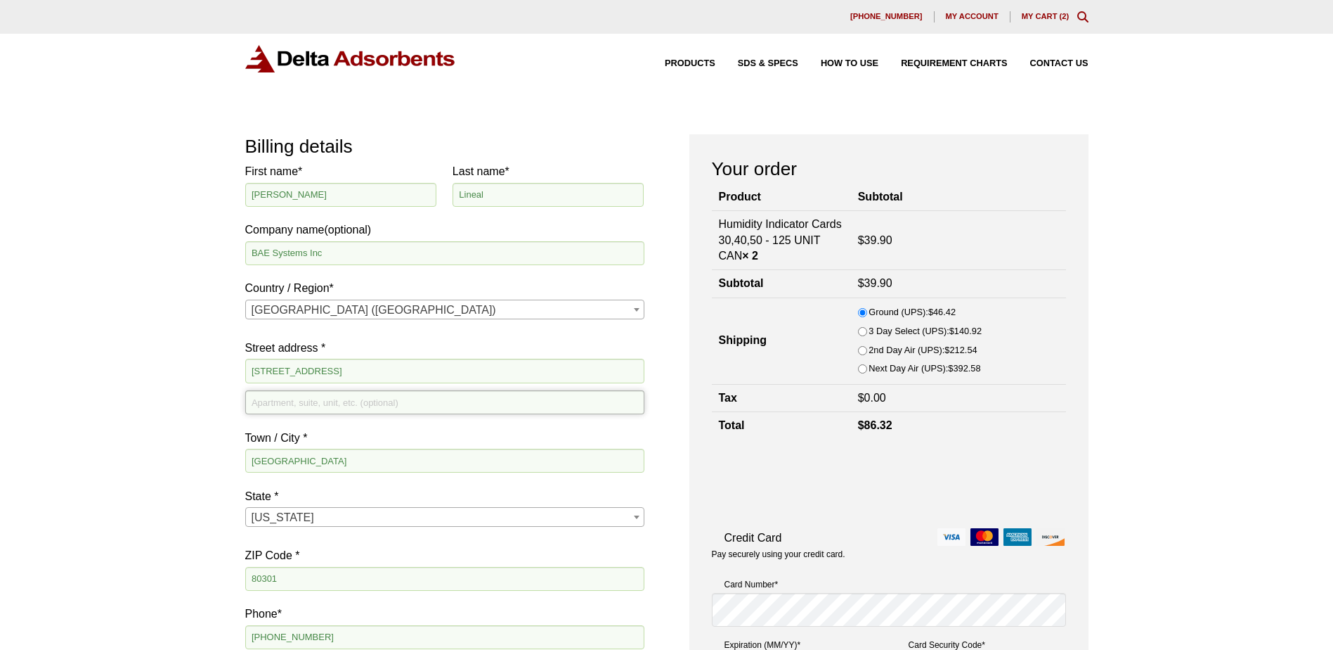
click at [342, 409] on input "Apartment, suite, unit, etc. (optional)" at bounding box center [444, 402] width 399 height 24
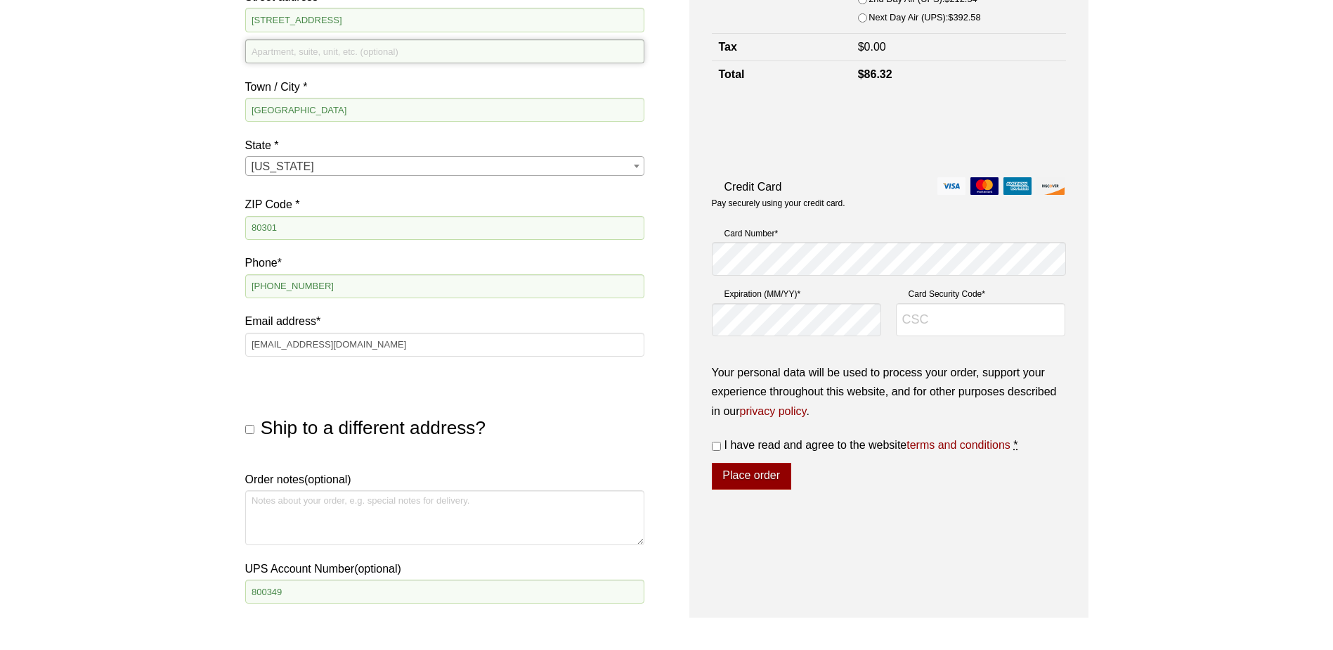
scroll to position [351, 0]
click at [321, 534] on textarea "Order notes (optional)" at bounding box center [444, 516] width 399 height 55
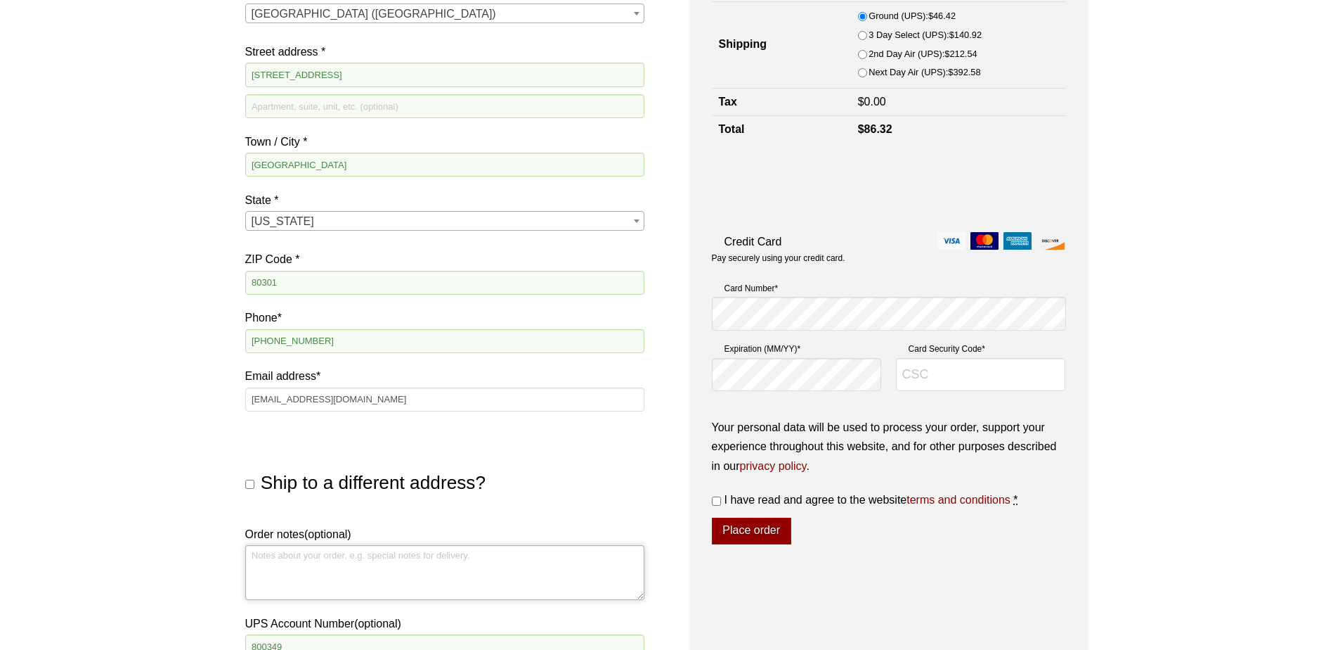
scroll to position [422, 0]
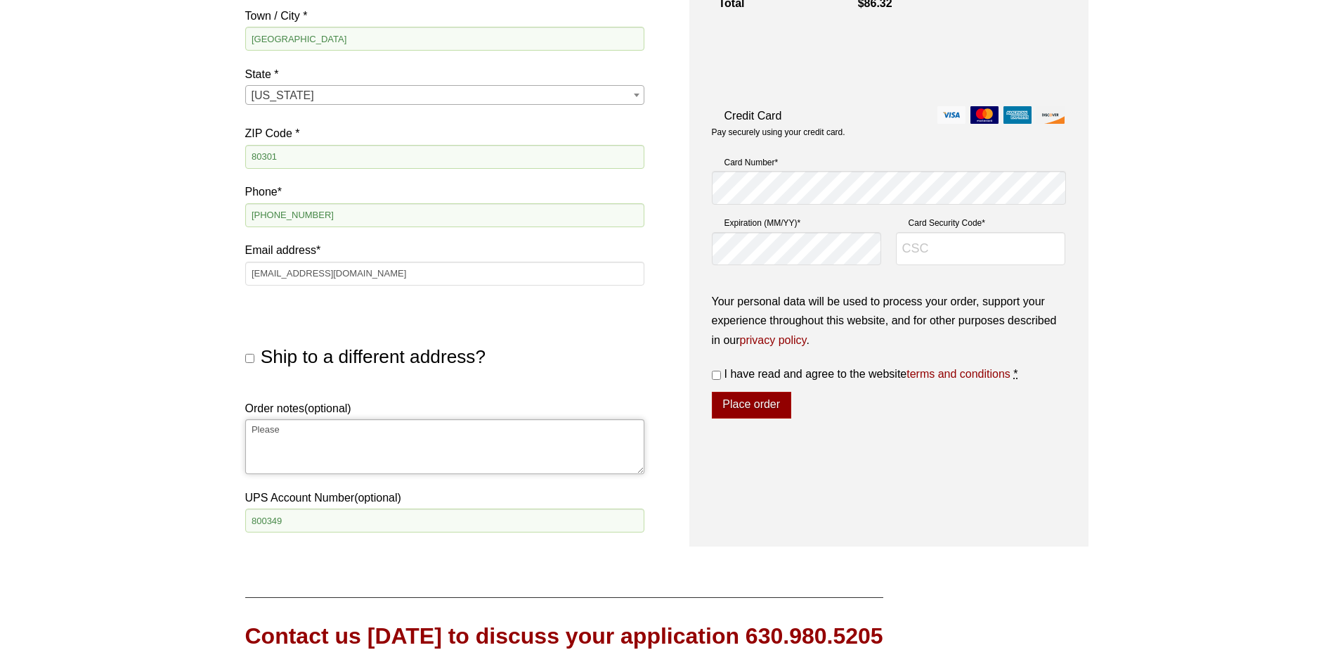
type textarea "Please"
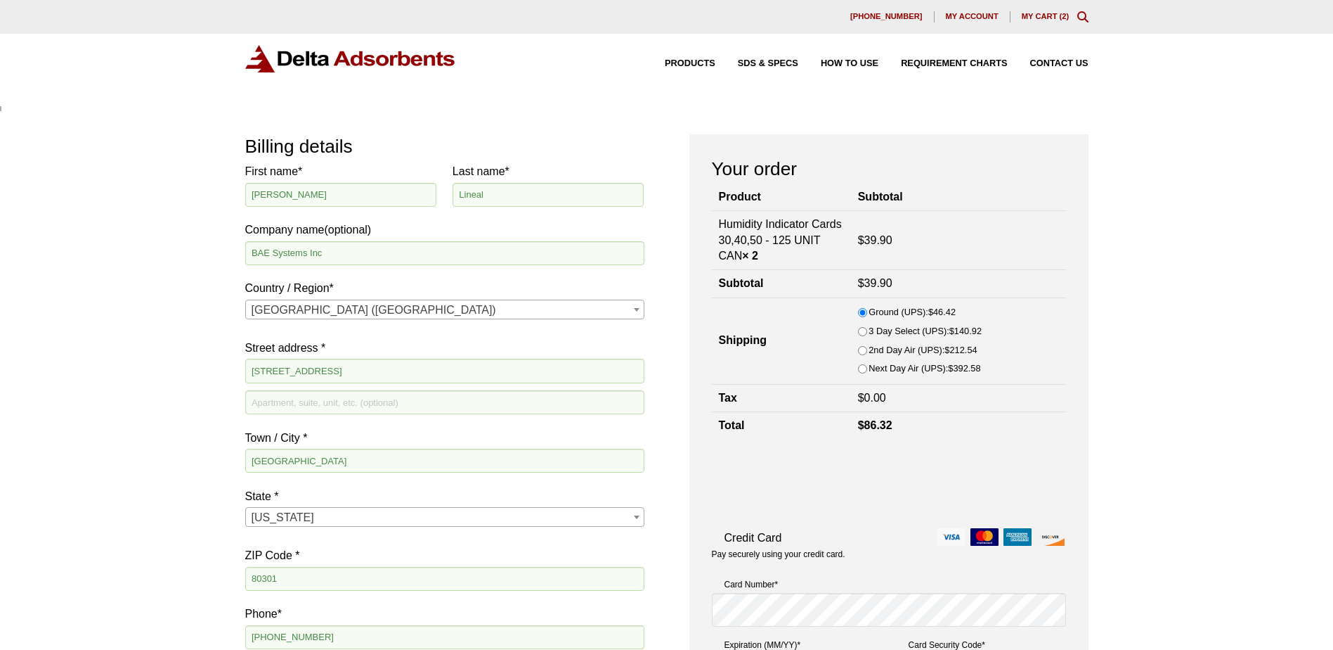
scroll to position [0, 14]
type input "put"
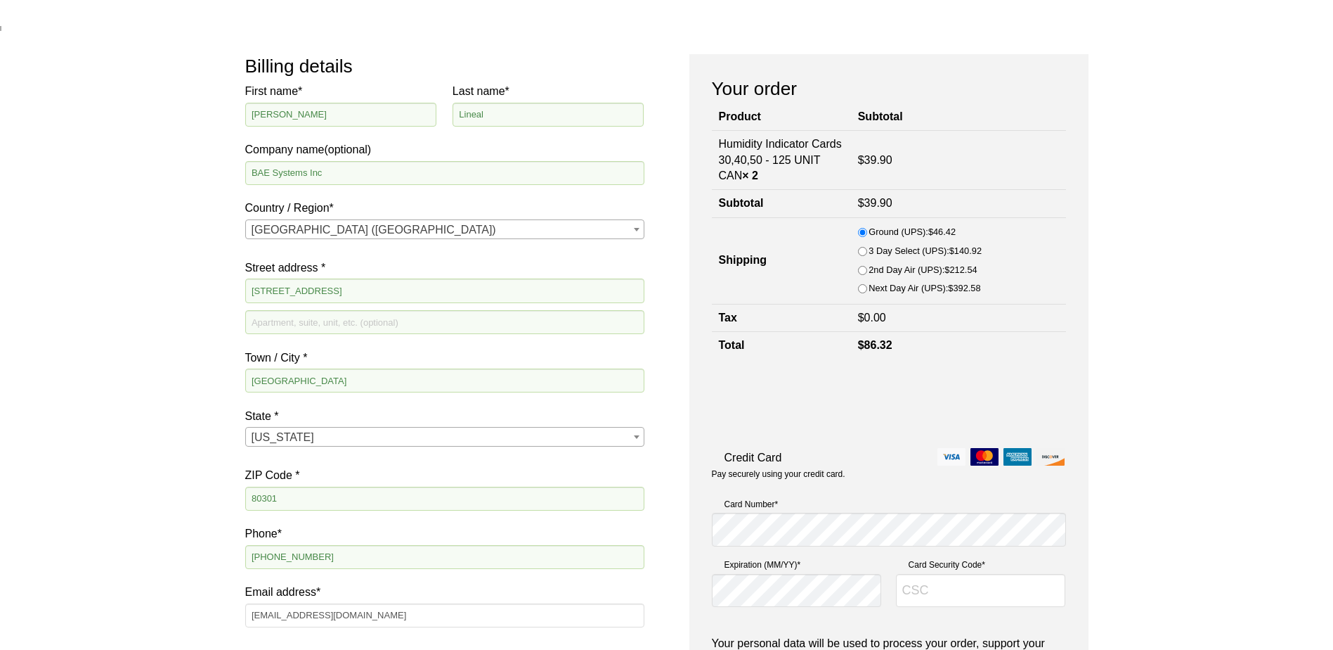
scroll to position [351, 0]
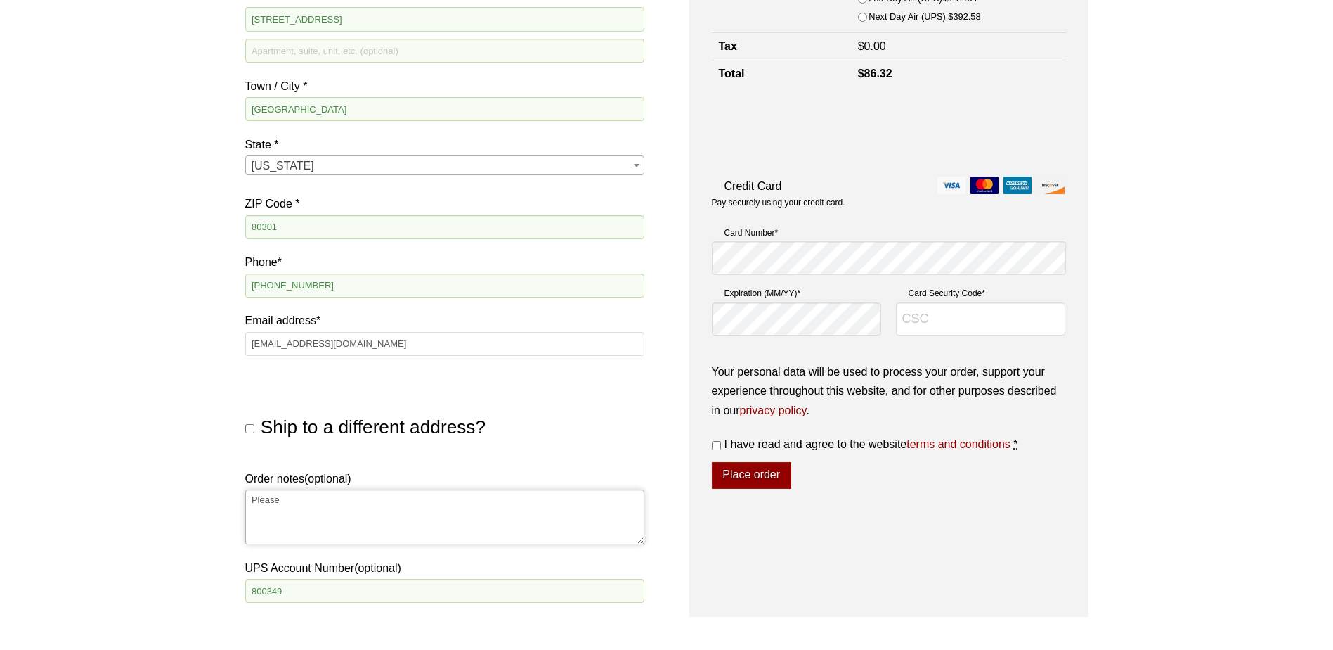
click at [288, 499] on textarea "Please" at bounding box center [444, 516] width 399 height 55
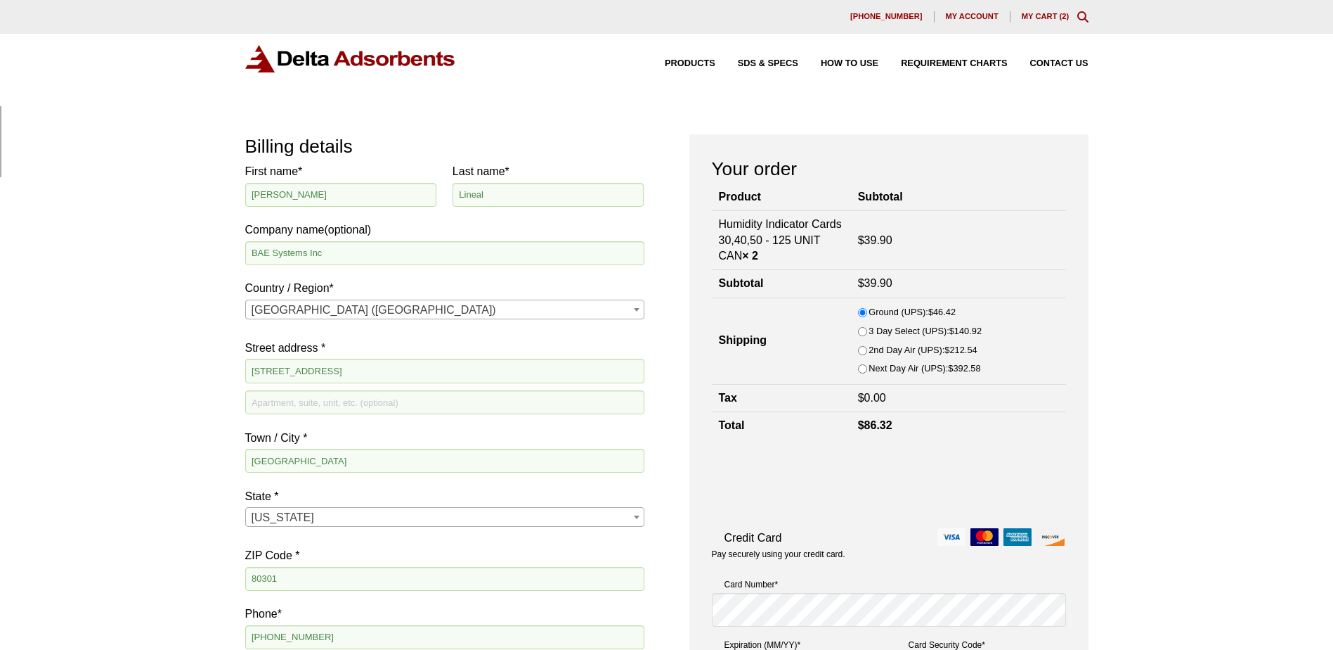
scroll to position [0, 4]
type input "p"
click at [148, 342] on div "Our website has detected that you are using an outdated browser that will preve…" at bounding box center [666, 653] width 1333 height 1307
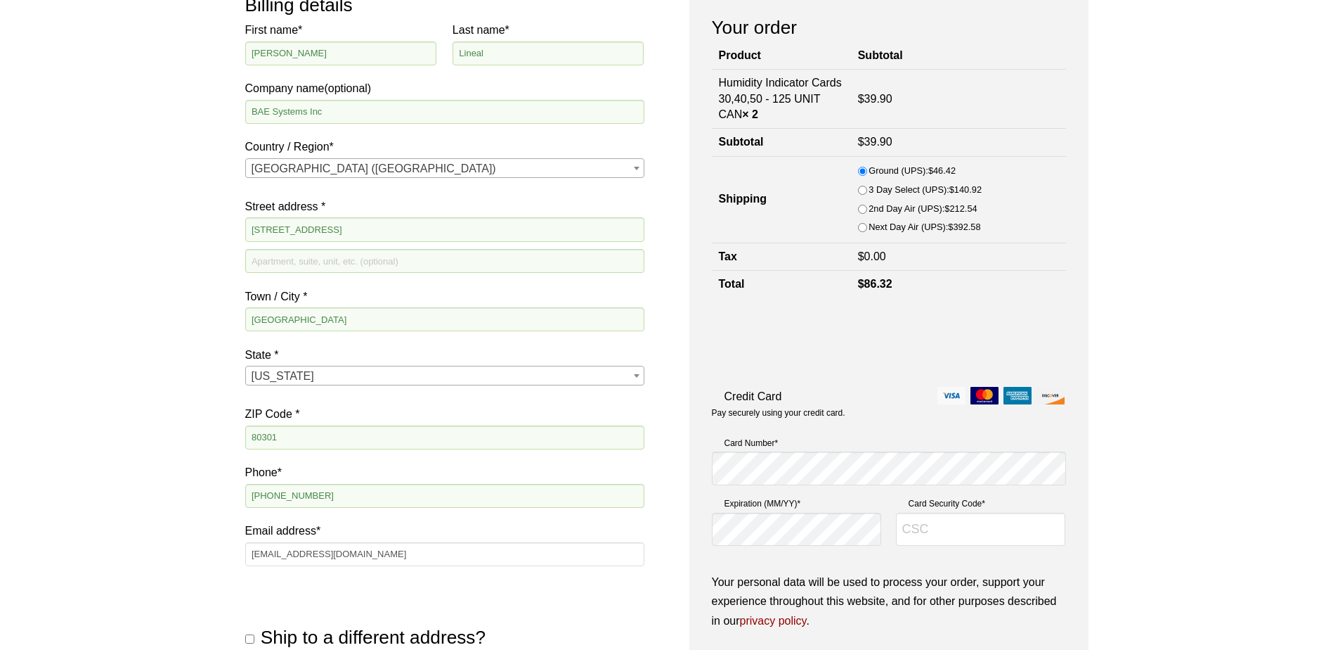
scroll to position [351, 0]
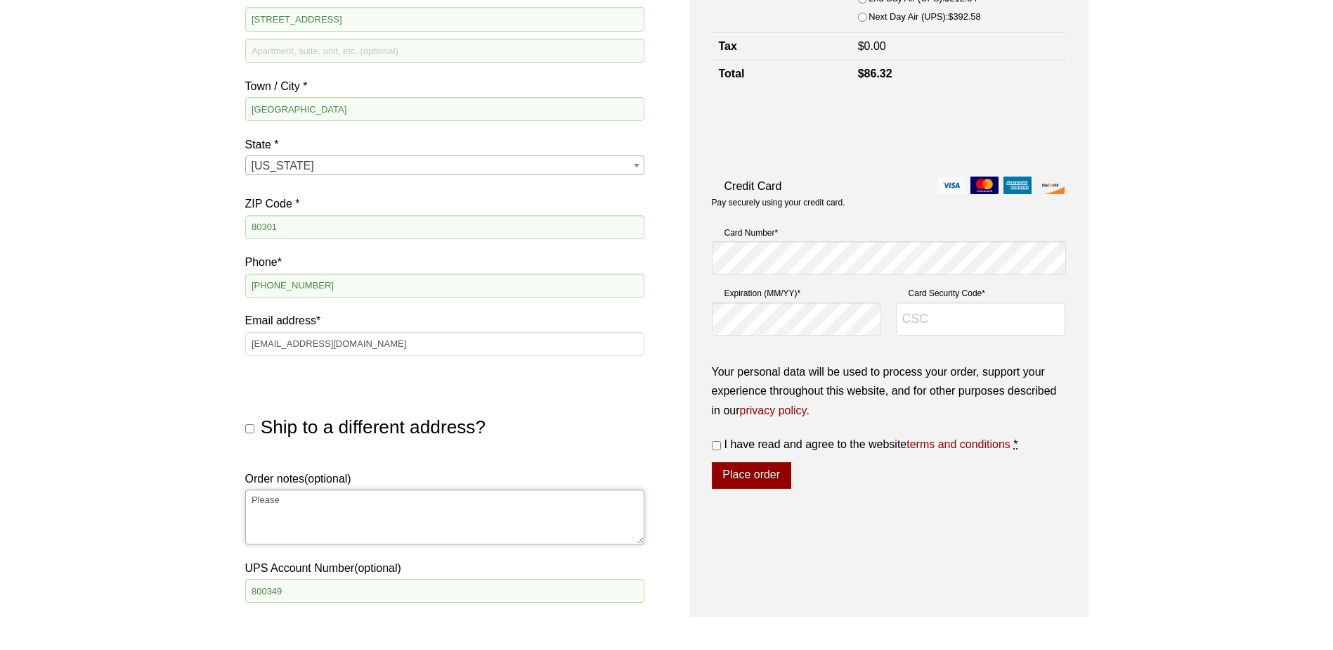
click at [355, 502] on textarea "Please" at bounding box center [444, 516] width 399 height 55
type textarea "P"
type textarea "please"
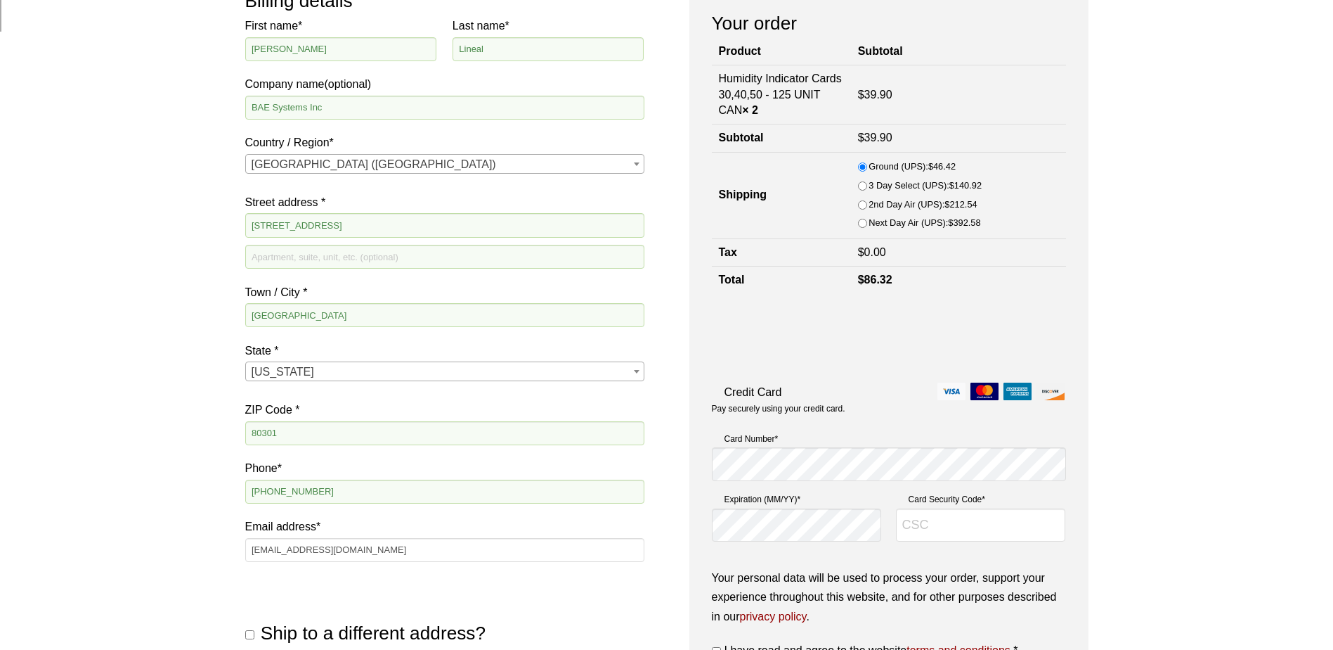
scroll to position [281, 0]
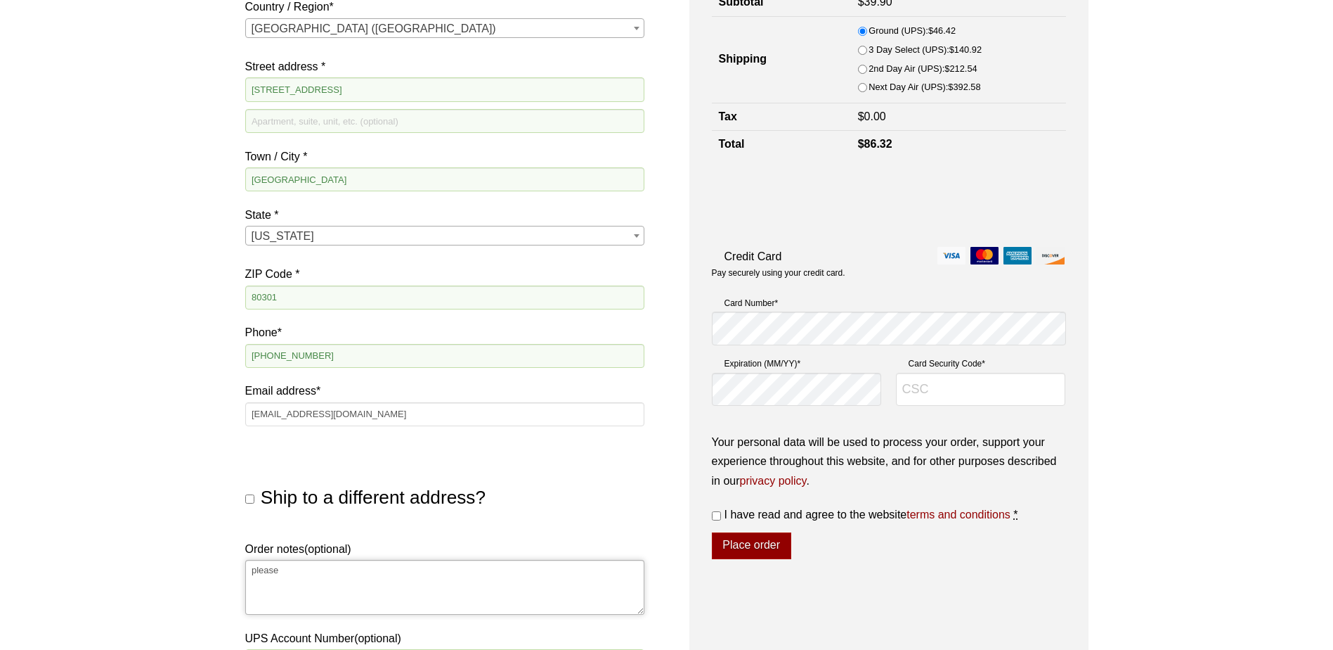
drag, startPoint x: 354, startPoint y: 578, endPoint x: 209, endPoint y: 561, distance: 145.8
click at [209, 561] on div "Our website has detected that you are using an outdated browser that will preve…" at bounding box center [666, 372] width 1333 height 1307
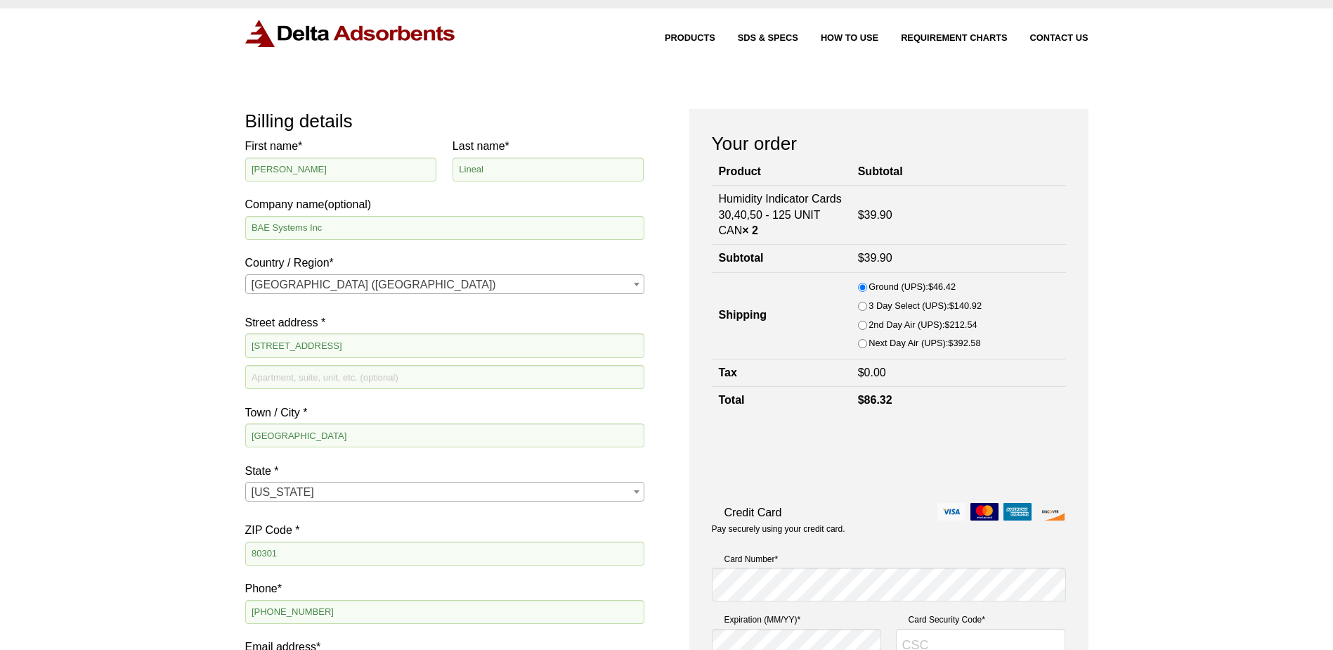
scroll to position [0, 0]
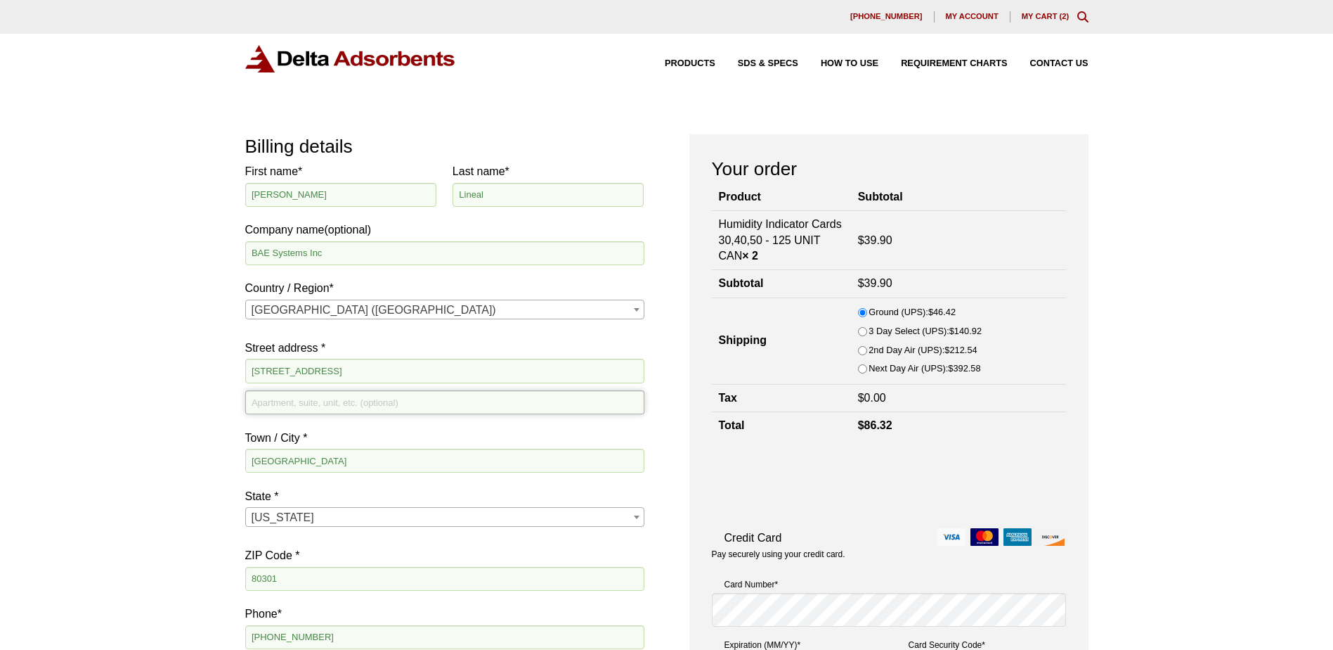
click at [313, 406] on input "Apartment, suite, unit, etc. (optional)" at bounding box center [444, 402] width 399 height 24
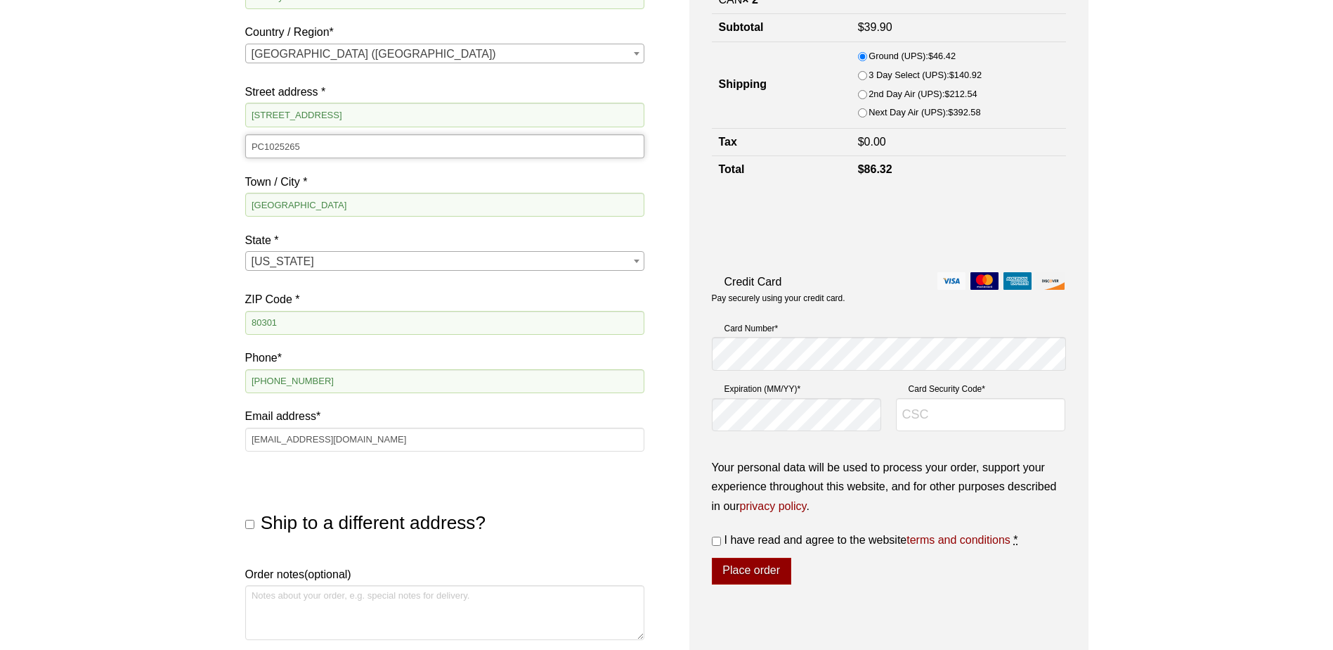
scroll to position [211, 0]
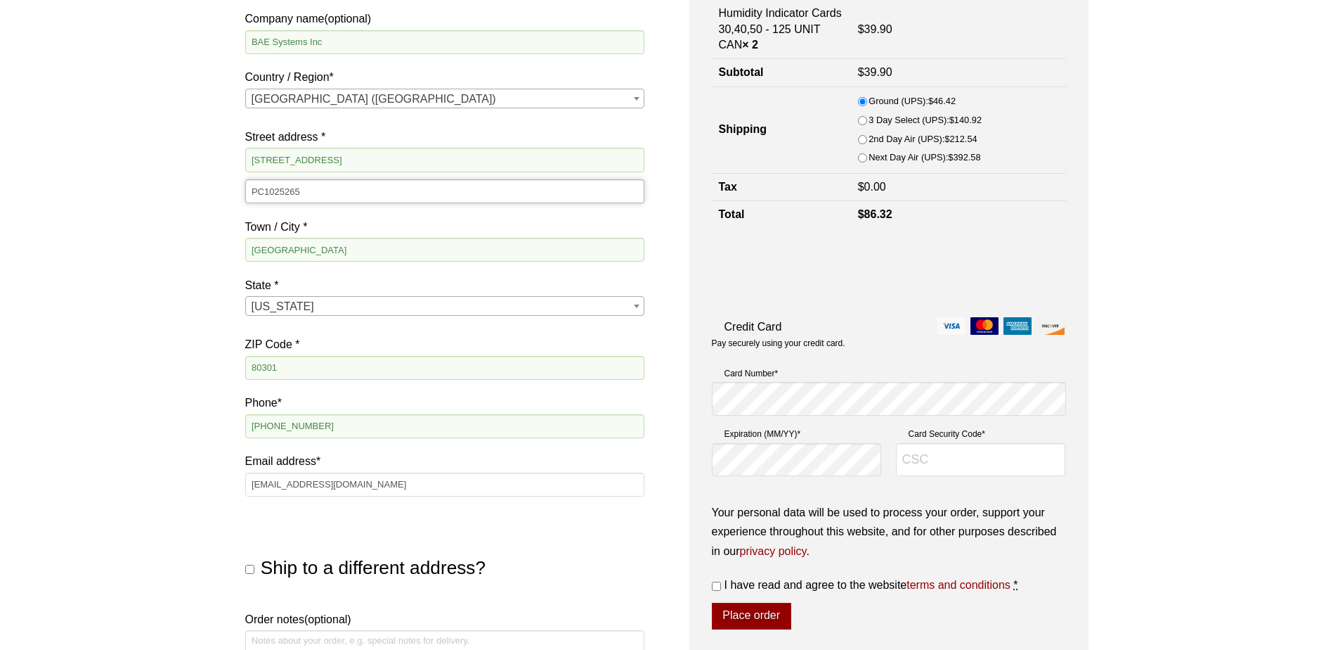
type input "PC1025265"
click at [927, 463] on input "Card Security Code *" at bounding box center [981, 460] width 170 height 34
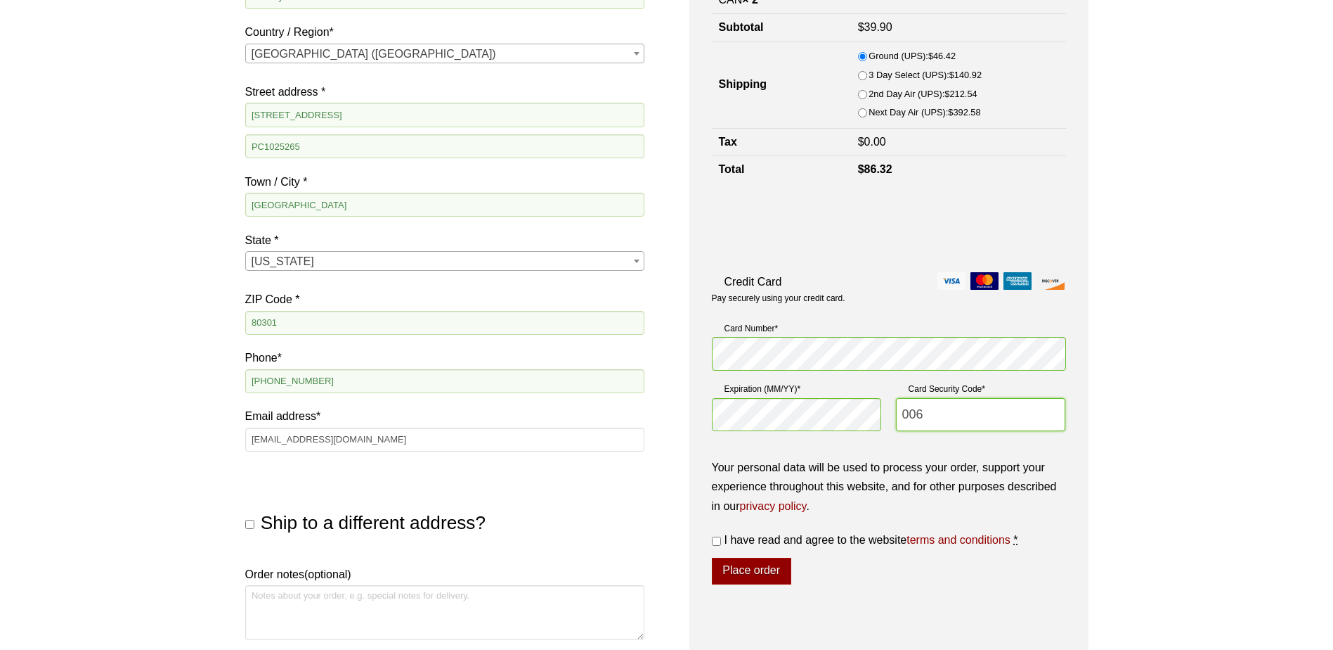
scroll to position [281, 0]
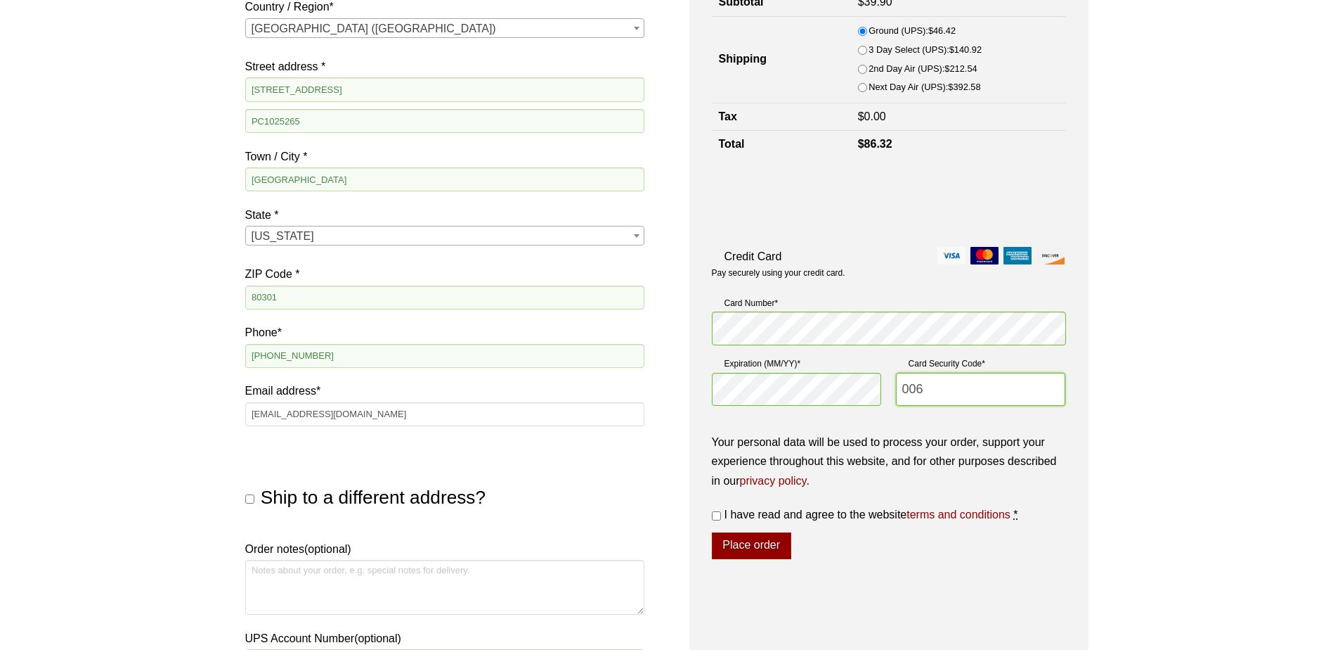
type input "006"
click at [713, 520] on label "I have read and agree to the website terms and conditions *" at bounding box center [889, 514] width 354 height 19
click at [713, 520] on input "I have read and agree to the website terms and conditions *" at bounding box center [716, 515] width 9 height 9
checkbox input "true"
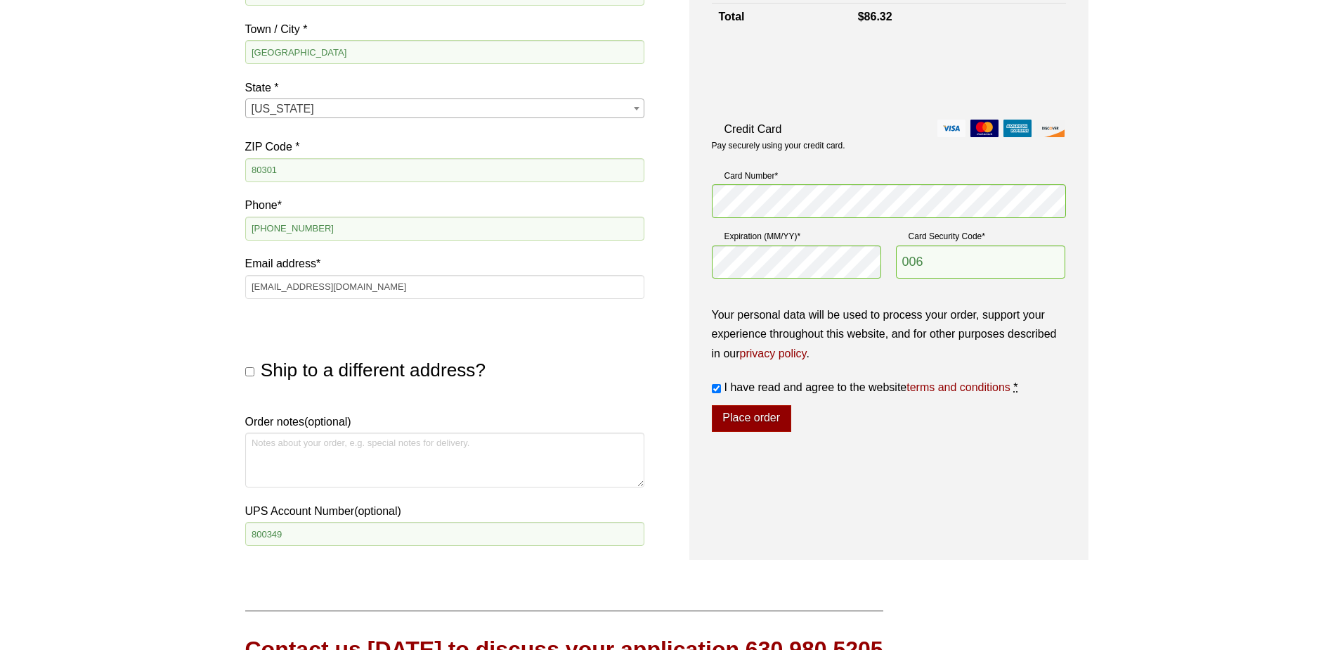
scroll to position [422, 0]
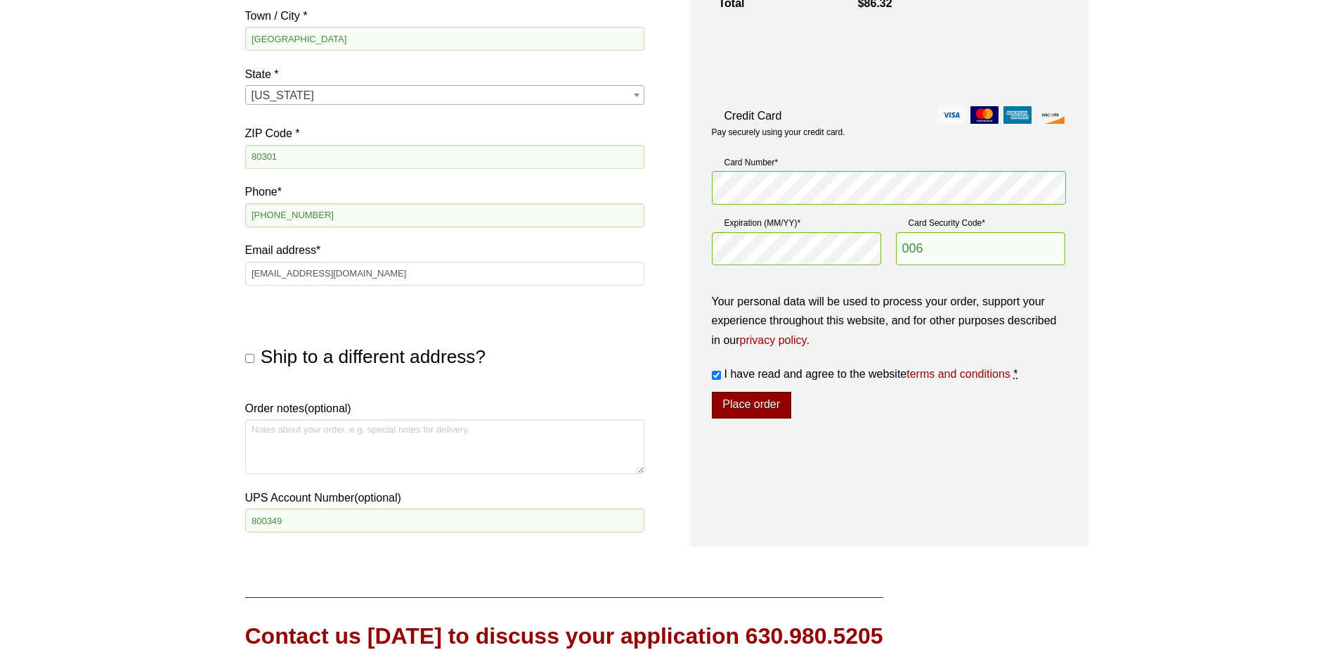
click at [762, 404] on button "Place order" at bounding box center [751, 405] width 79 height 27
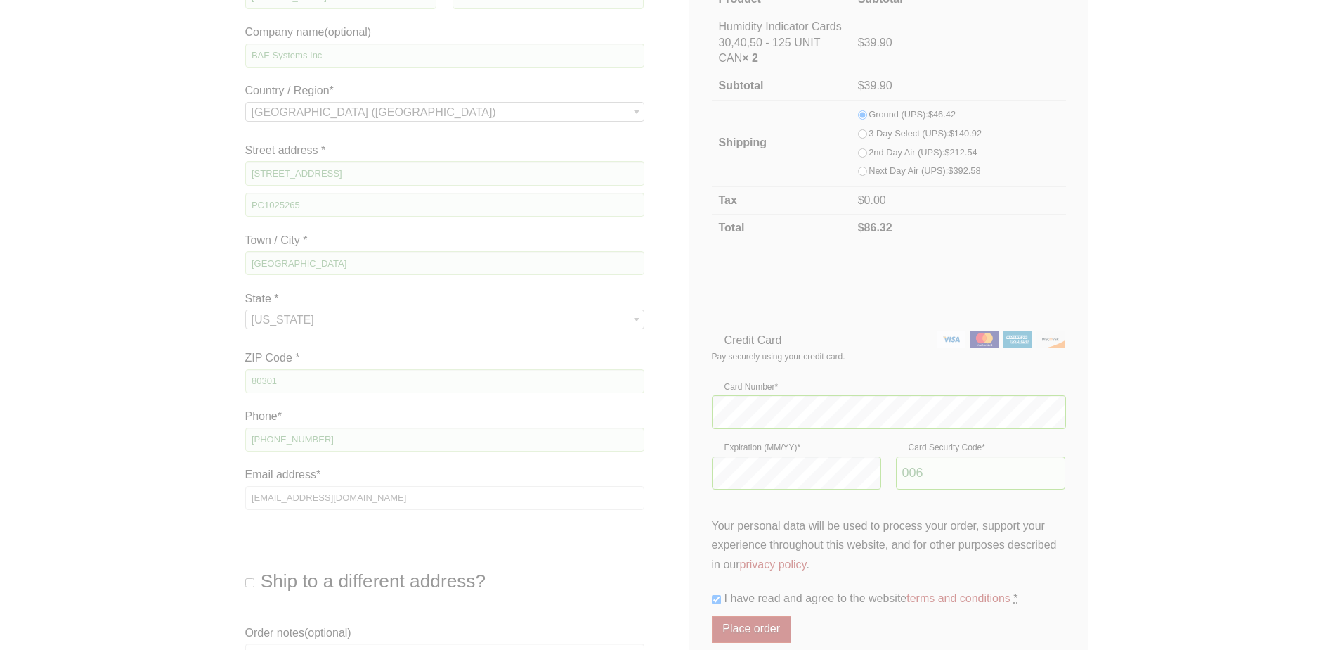
scroll to position [0, 0]
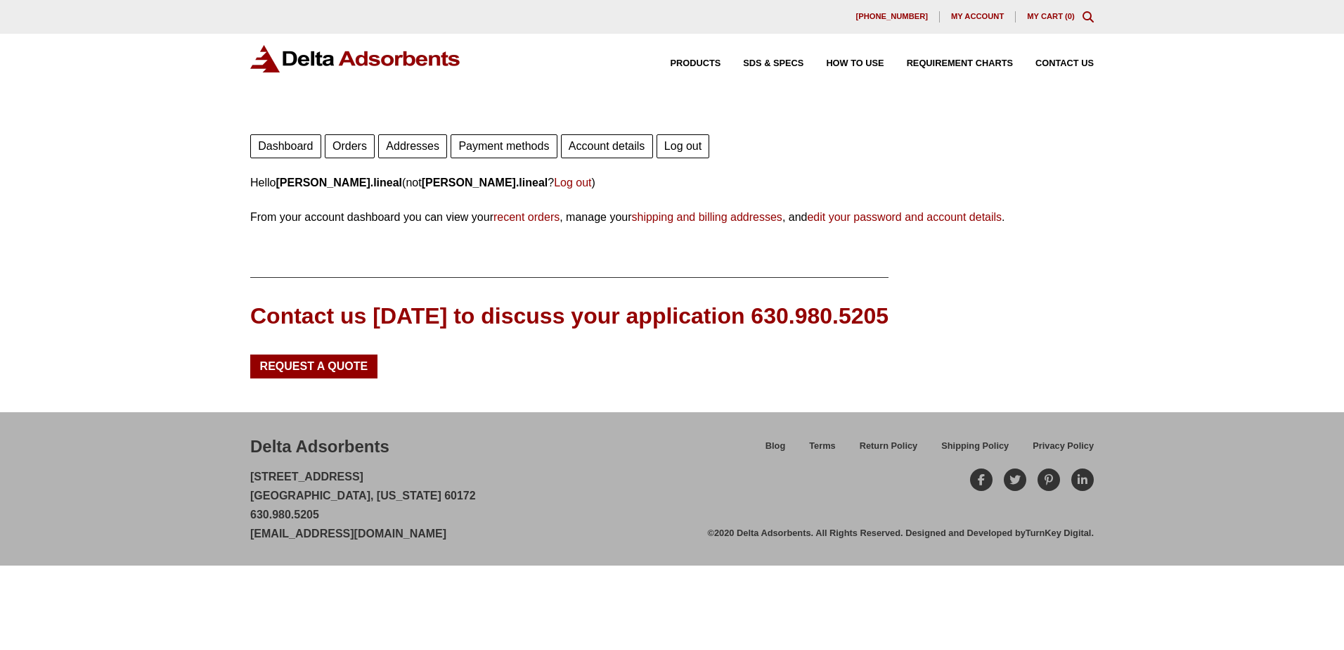
click at [330, 146] on link "Orders" at bounding box center [350, 146] width 50 height 24
